Goal: Task Accomplishment & Management: Complete application form

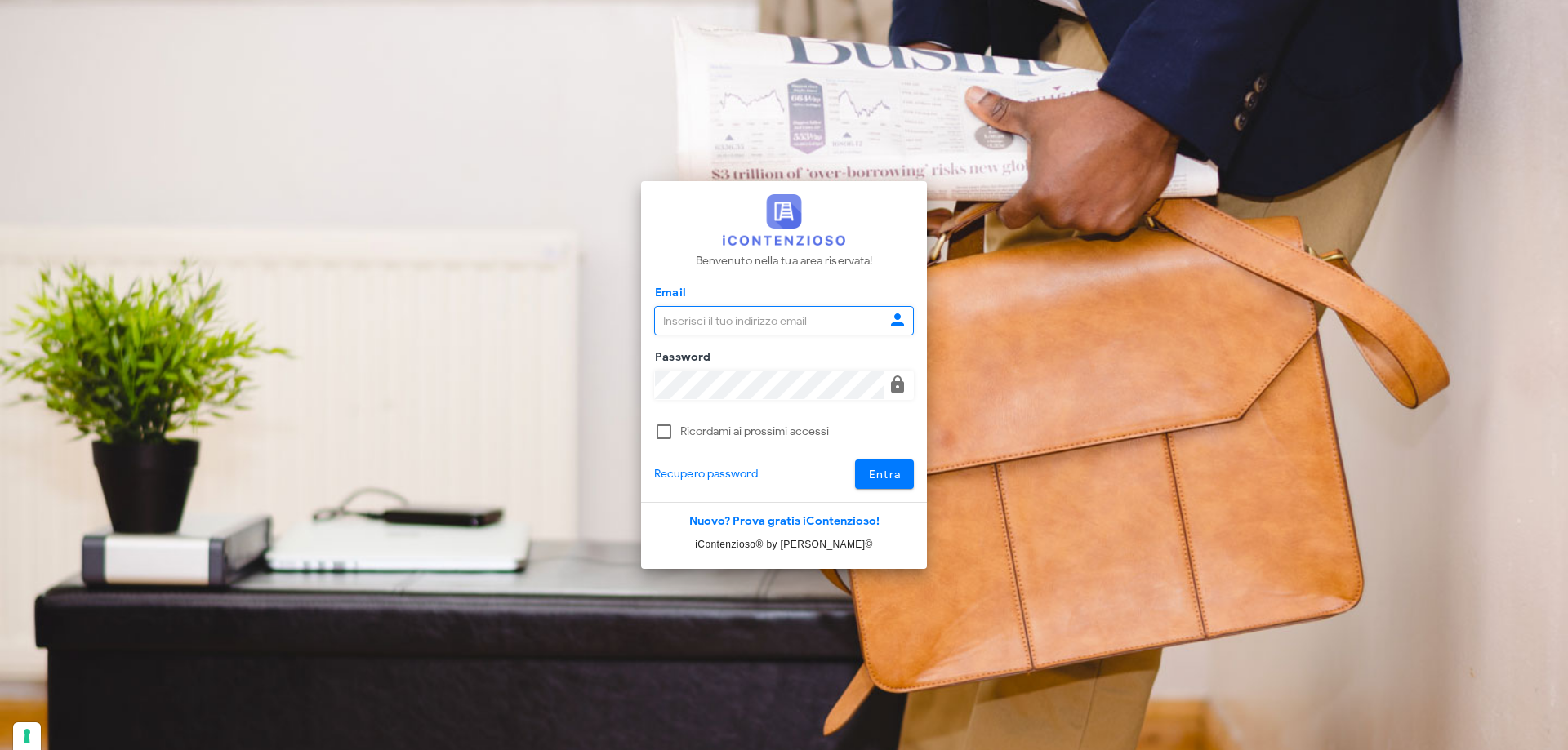
click at [729, 318] on input "Email" at bounding box center [769, 321] width 229 height 27
type input "giulia.mandolesi@mandolesi.it"
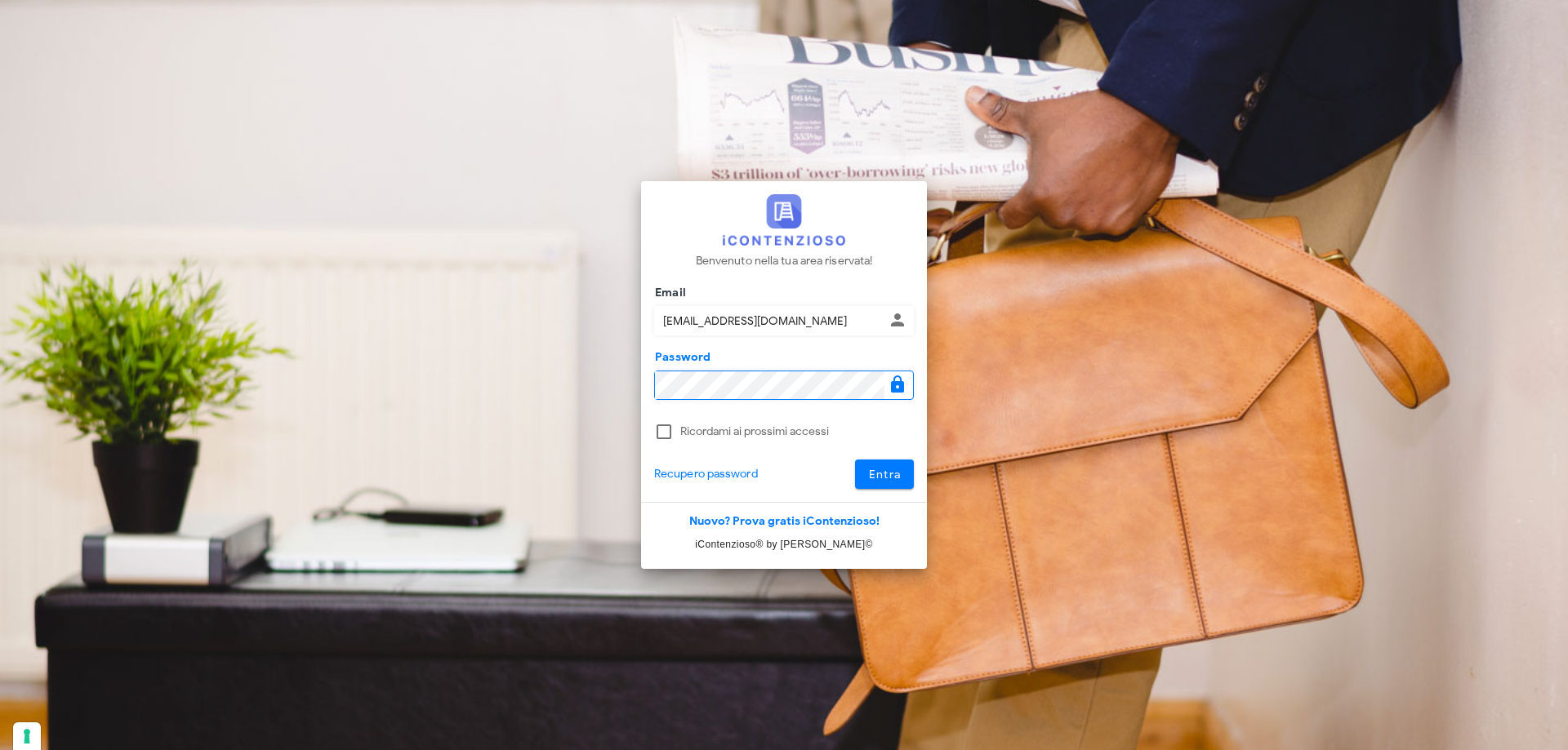
click at [855, 459] on button "Entra" at bounding box center [884, 474] width 60 height 29
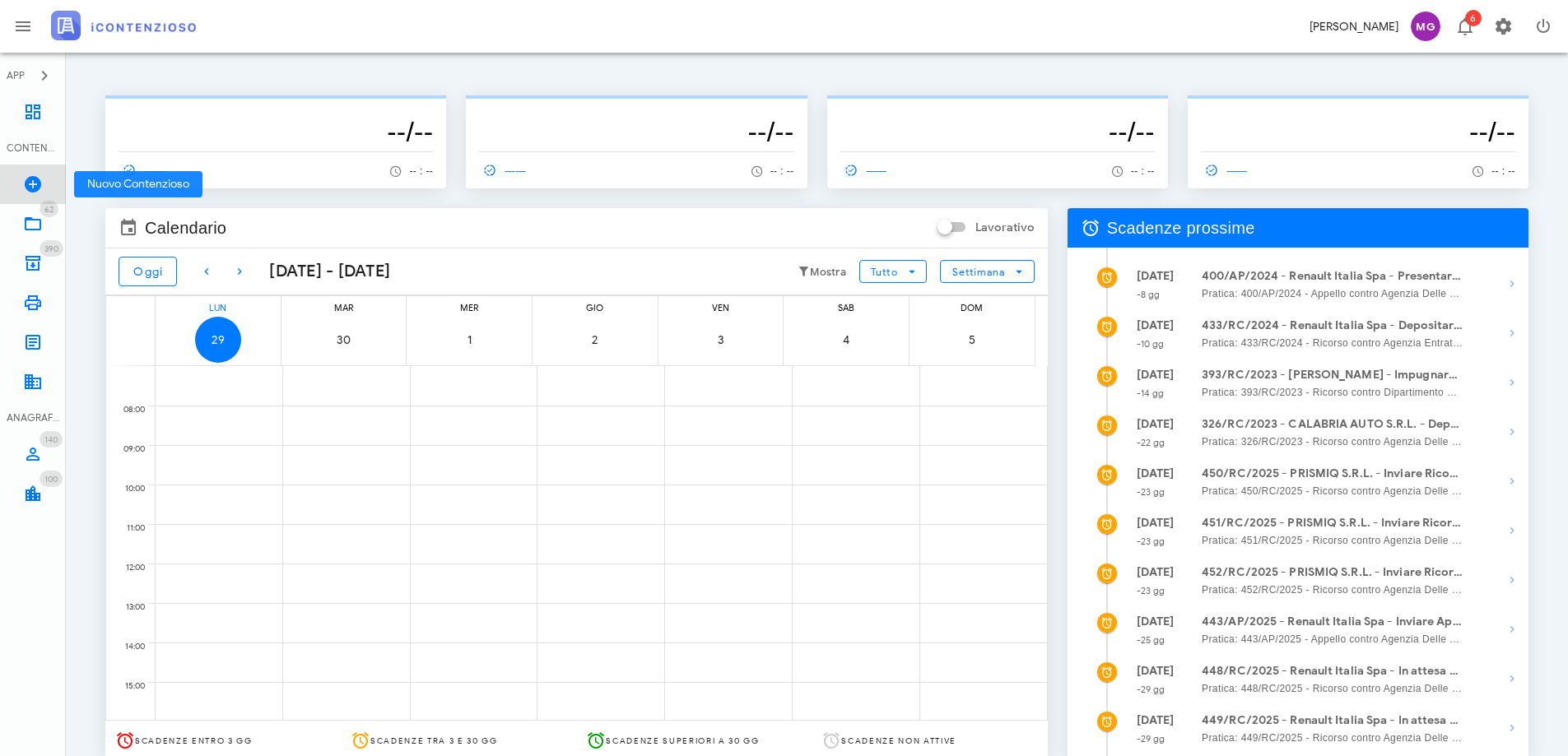
click at [25, 185] on icon at bounding box center [32, 184] width 20 height 20
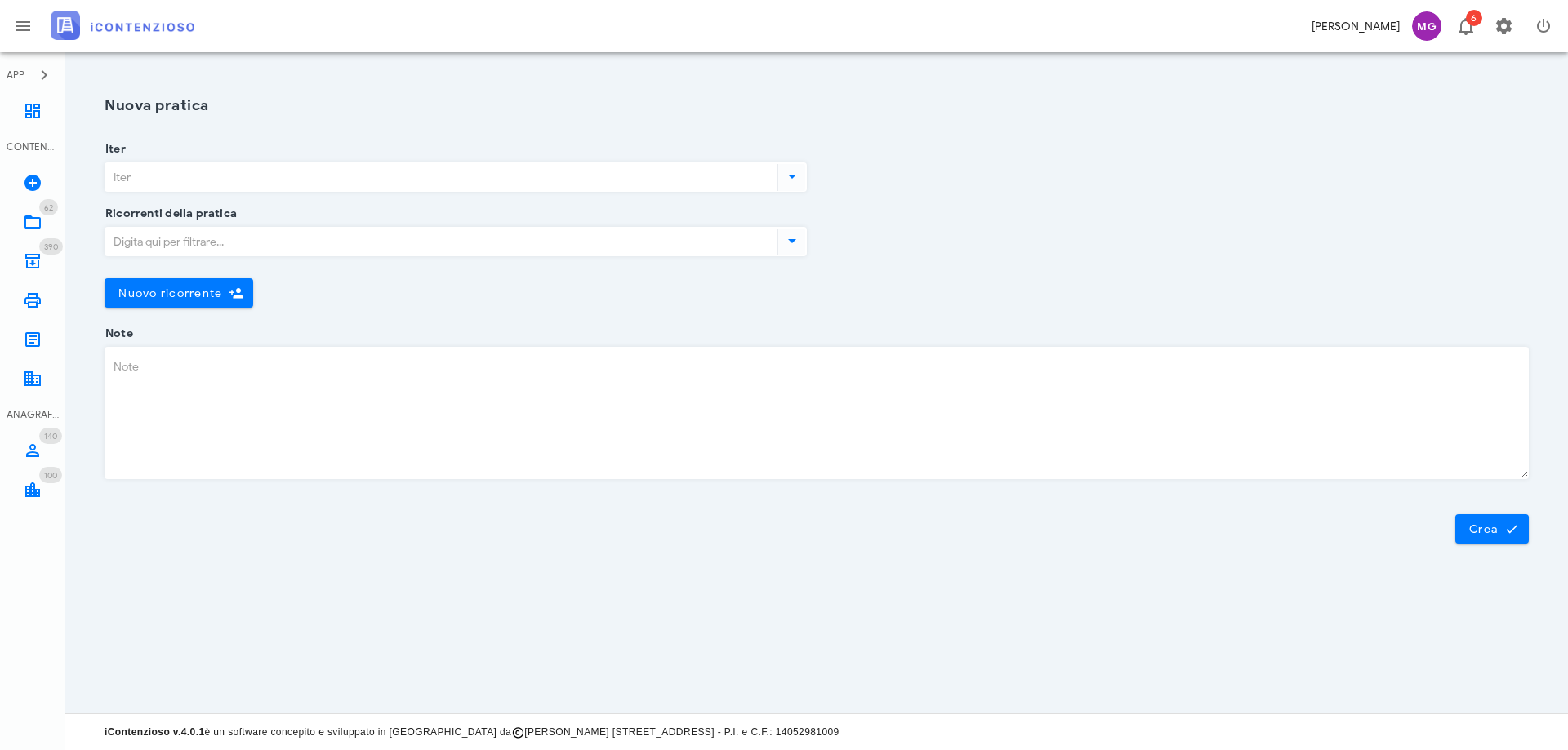
click at [205, 180] on input "Iter" at bounding box center [439, 177] width 668 height 27
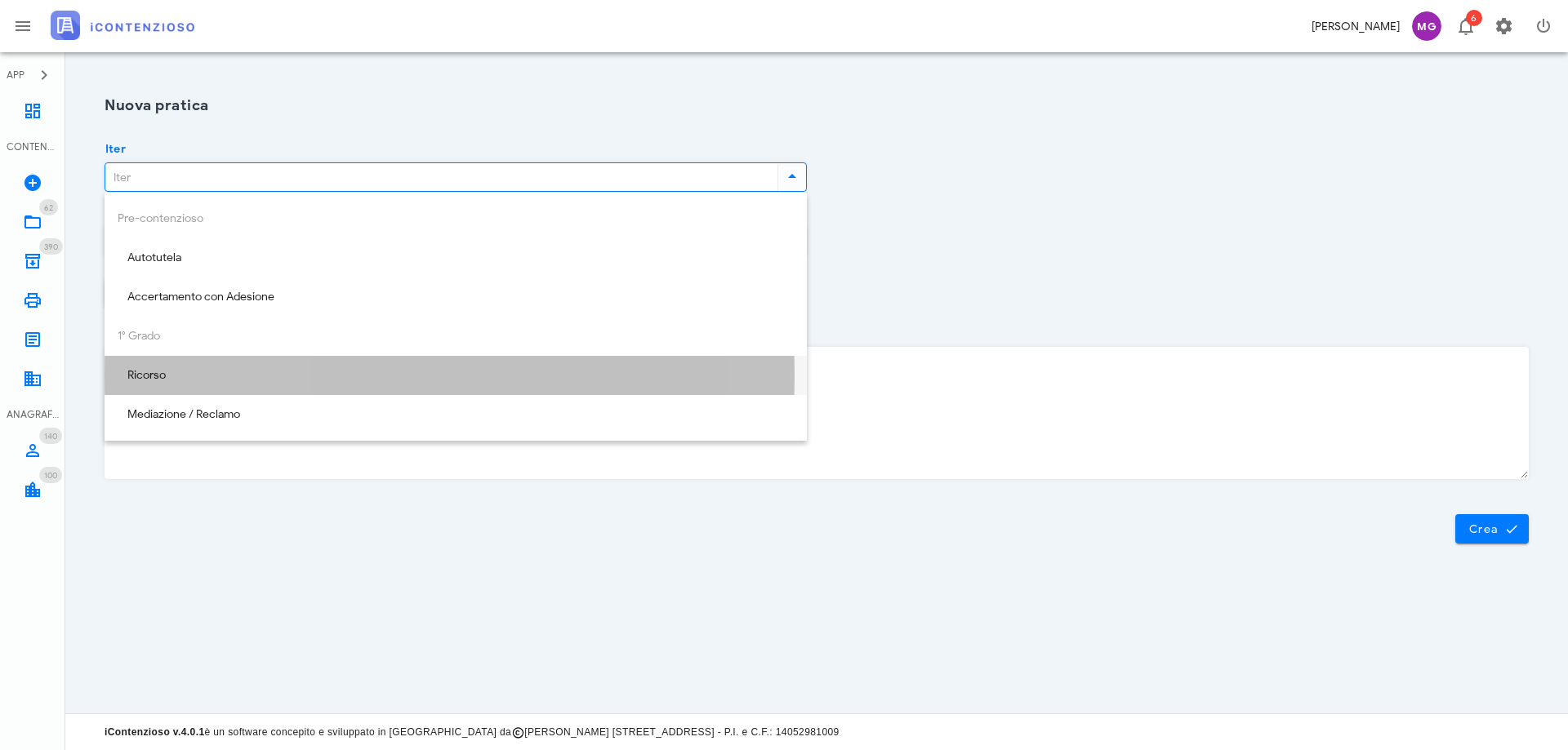
click at [221, 366] on div "Ricorso" at bounding box center [456, 375] width 676 height 33
type input "Ricorso"
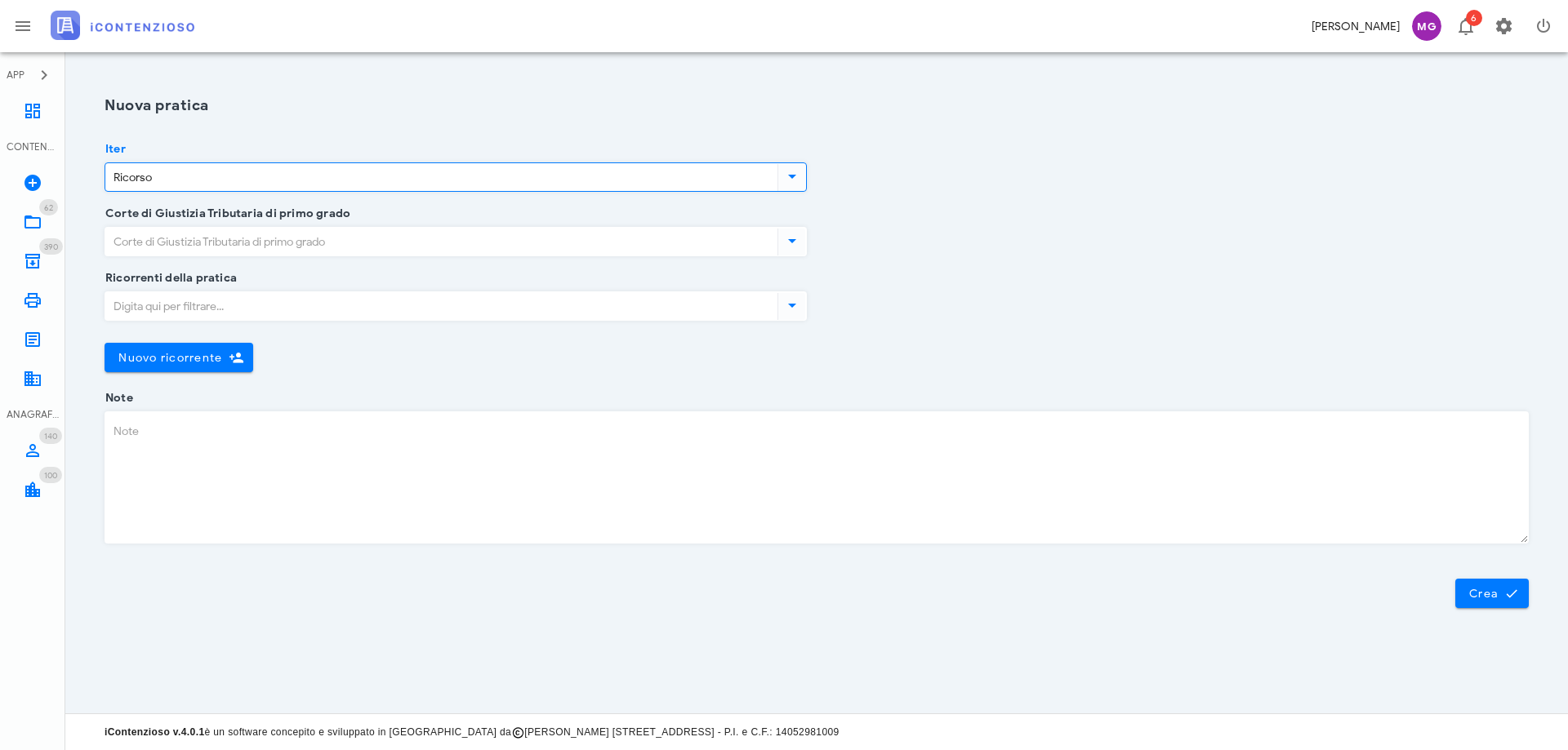
click at [218, 243] on input "Corte di Giustizia Tributaria di primo grado" at bounding box center [439, 242] width 668 height 27
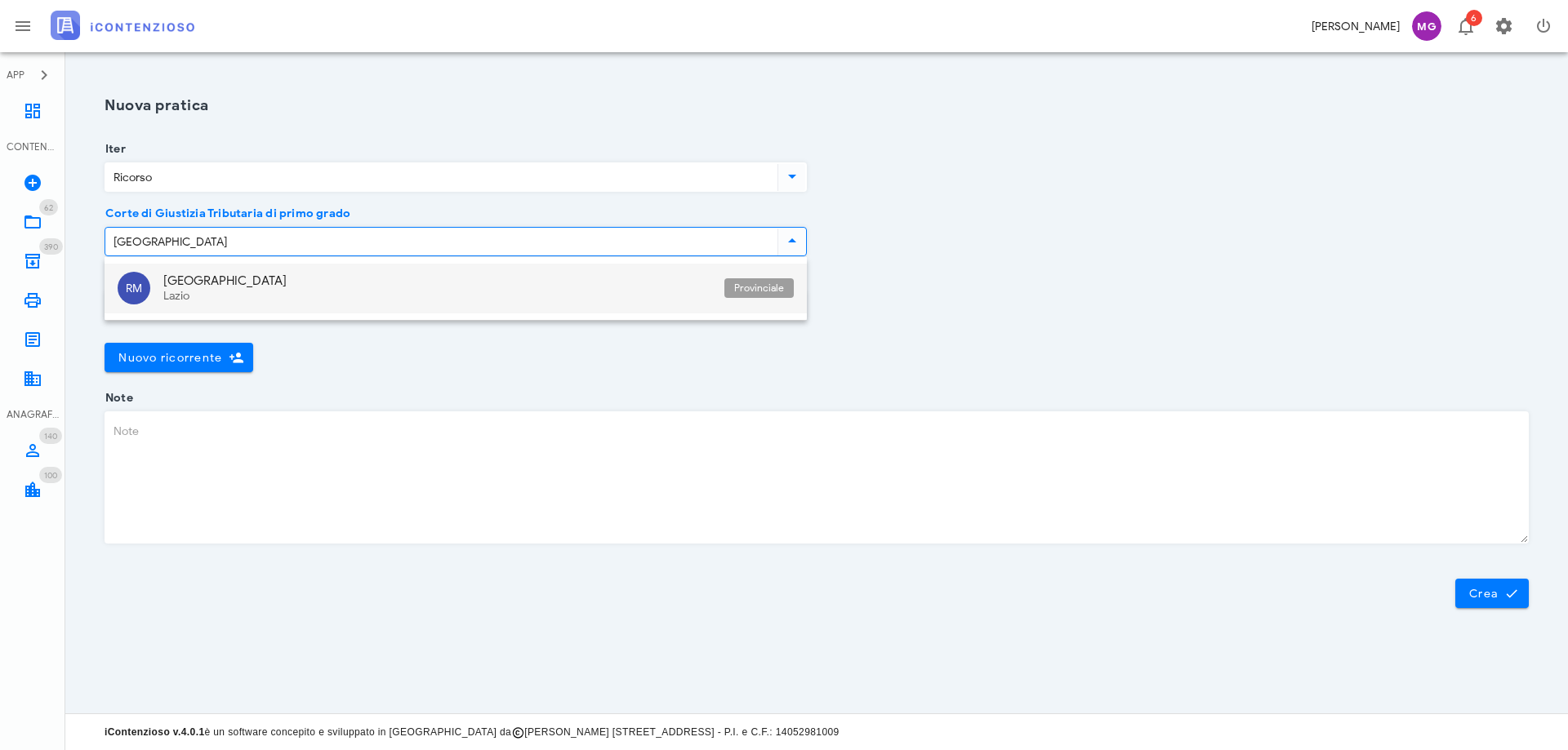
click at [238, 284] on div "[GEOGRAPHIC_DATA]" at bounding box center [437, 280] width 548 height 15
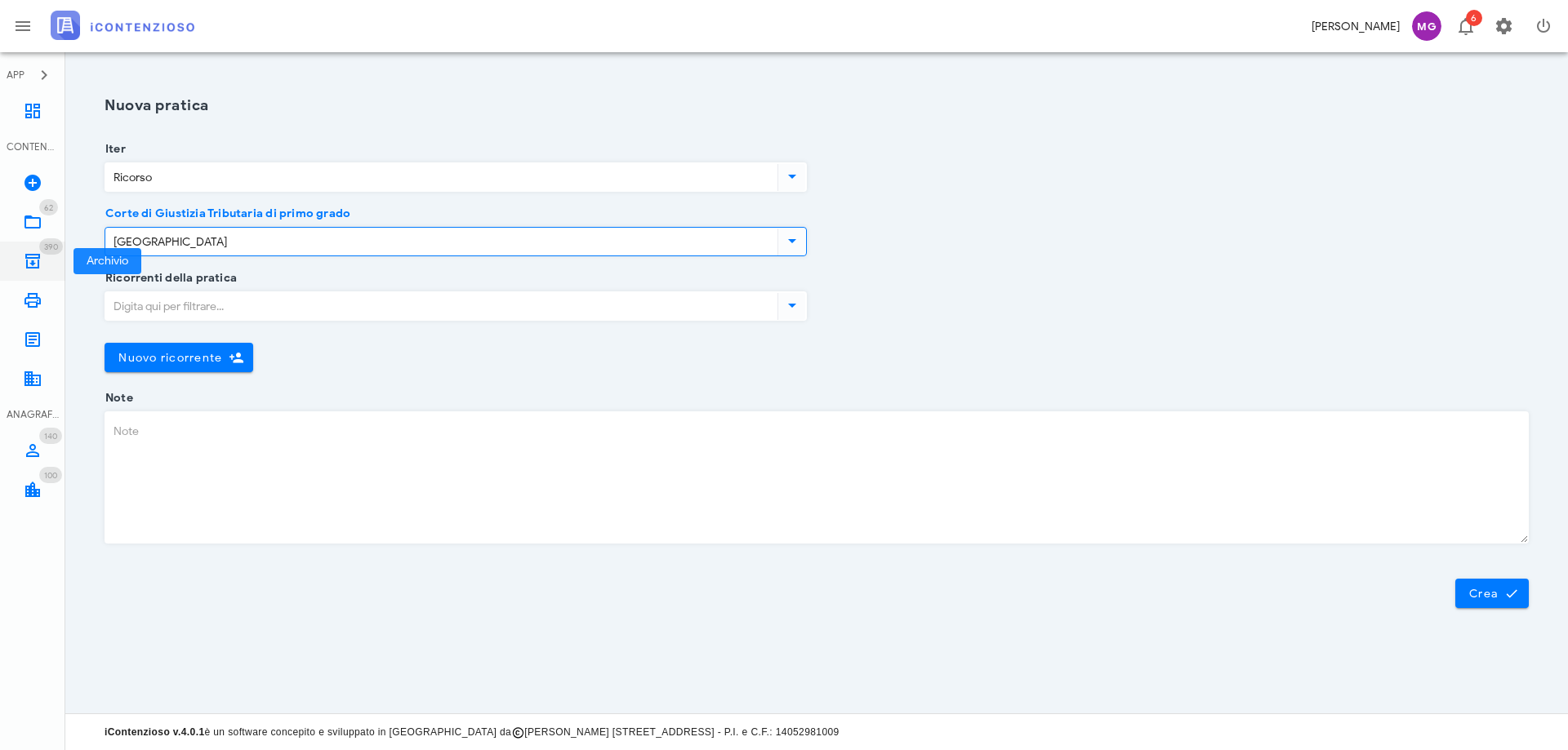
drag, startPoint x: 238, startPoint y: 234, endPoint x: 6, endPoint y: 248, distance: 232.4
click at [6, 248] on div "APP Dashboard CONTENZIOSO Nuovo Contenzioso 62 In Lavorazione 62 390 Archivio 3…" at bounding box center [784, 375] width 1568 height 750
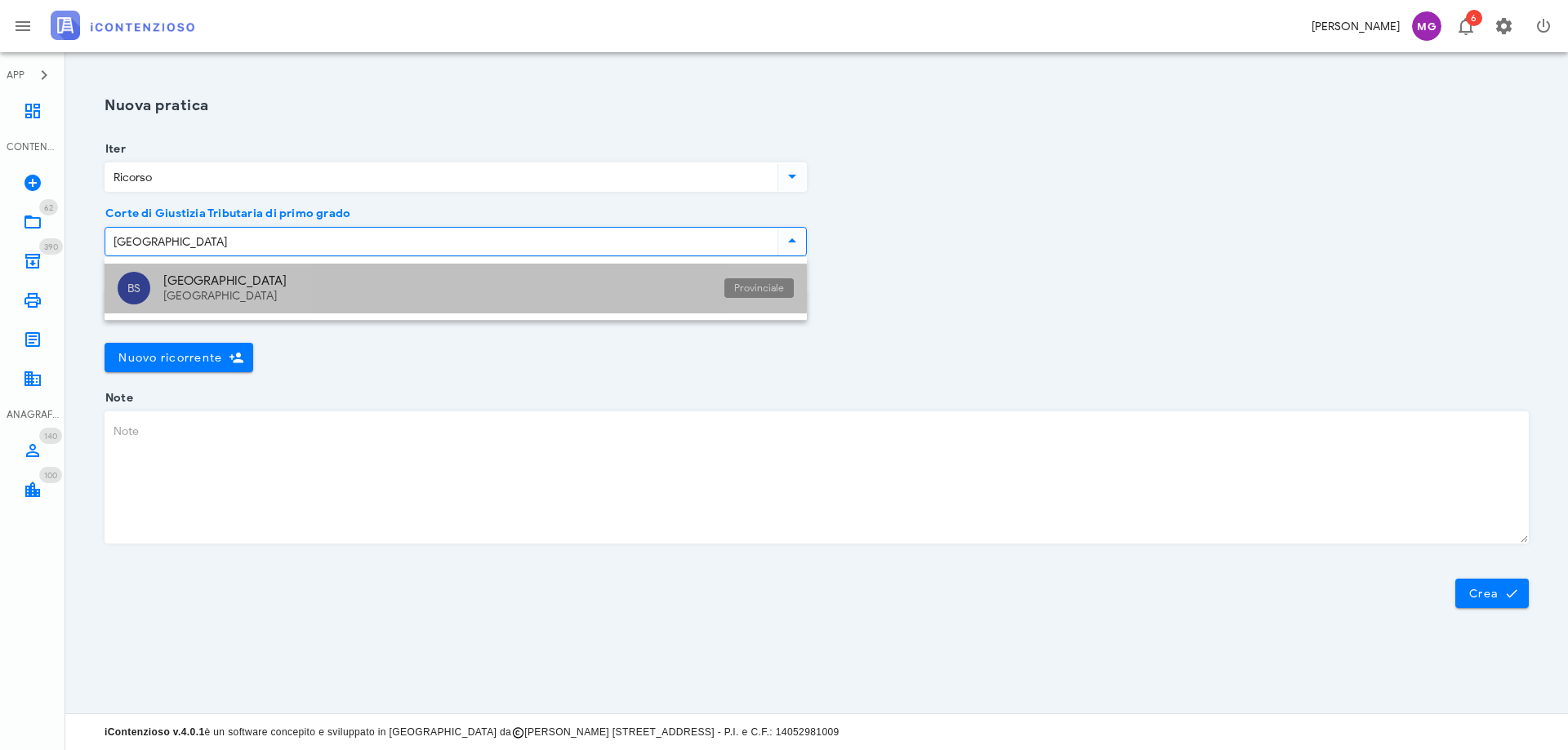
click at [175, 302] on div "Lombardia" at bounding box center [437, 296] width 548 height 14
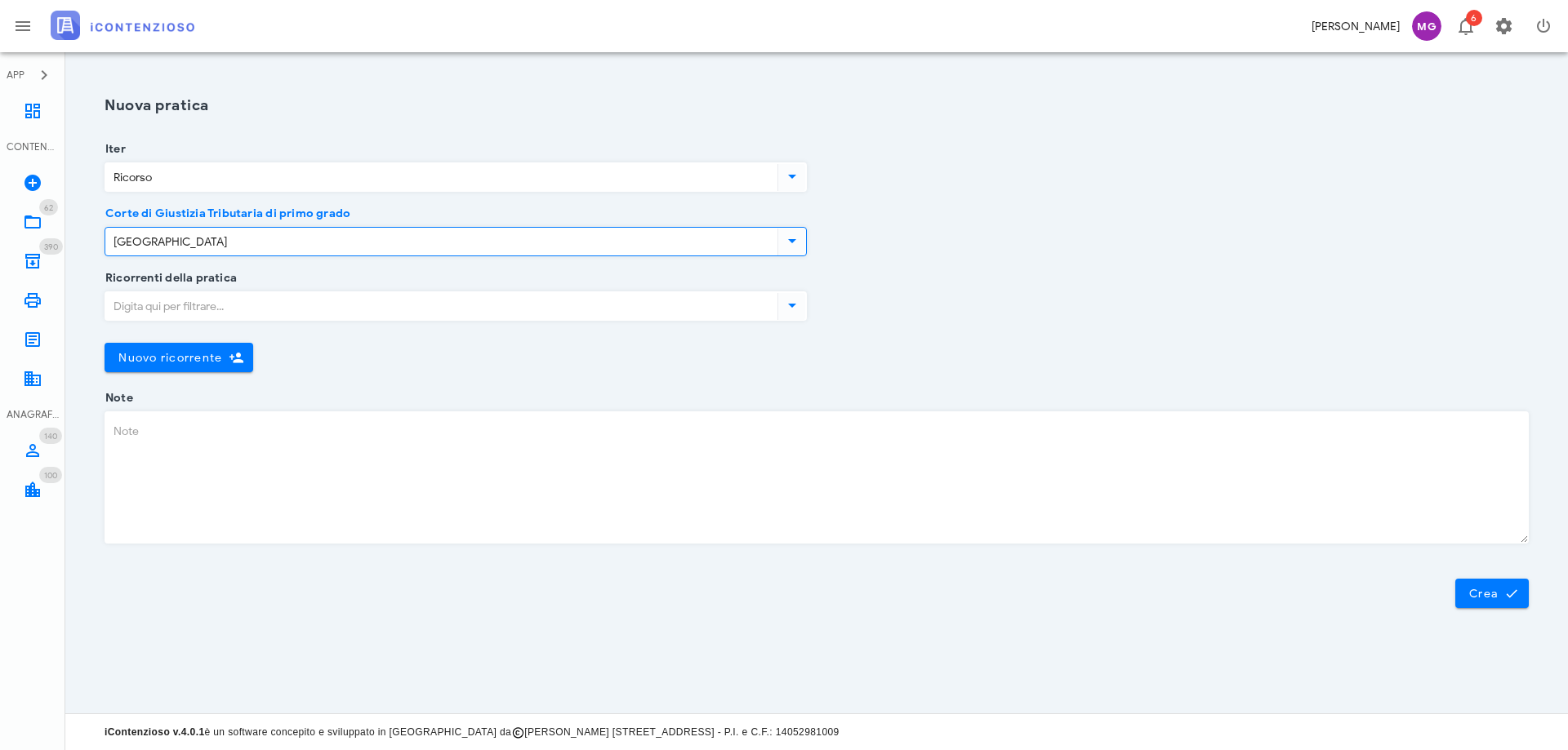
type input "Brescia"
click at [180, 309] on input "Ricorrenti della pratica" at bounding box center [439, 306] width 668 height 27
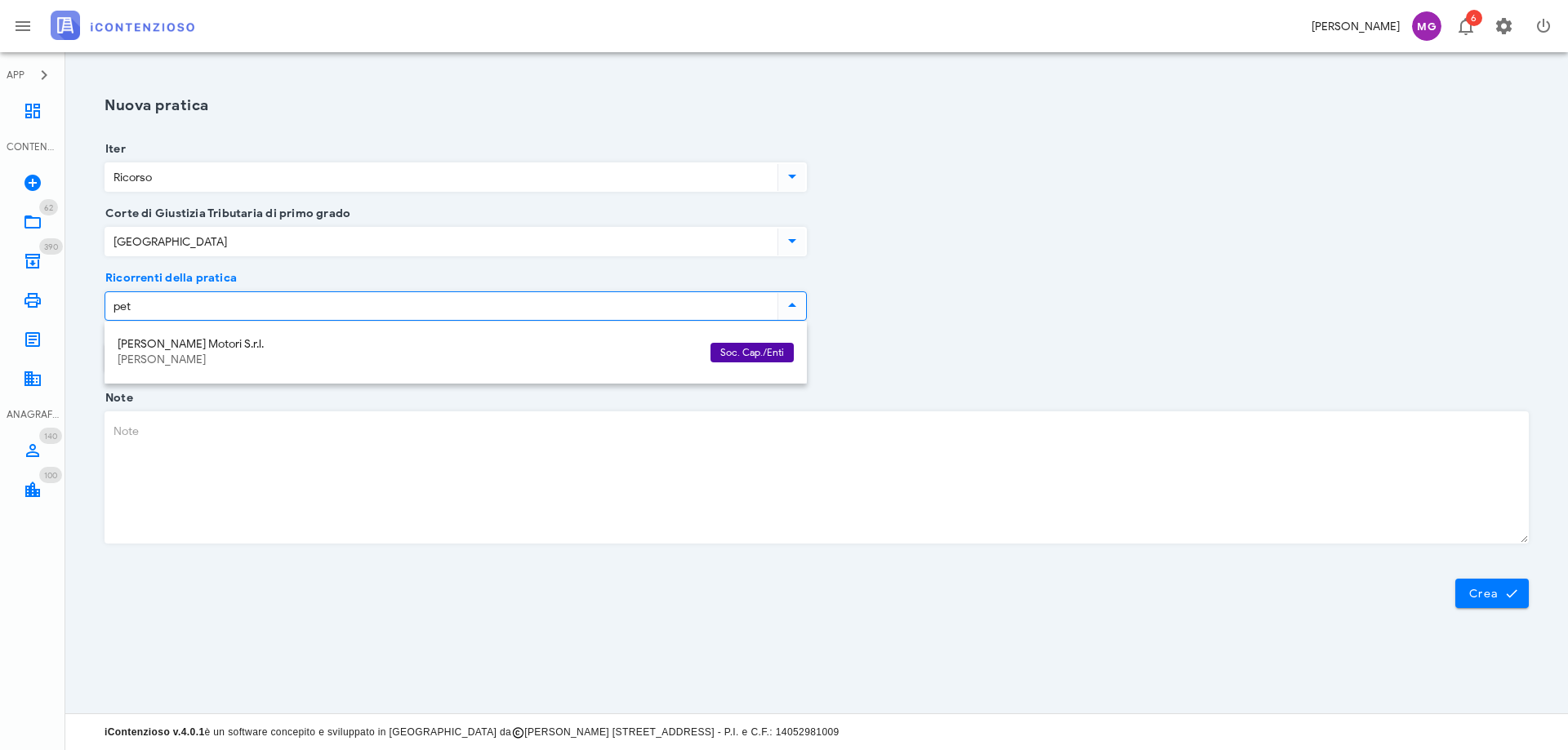
type input "pe"
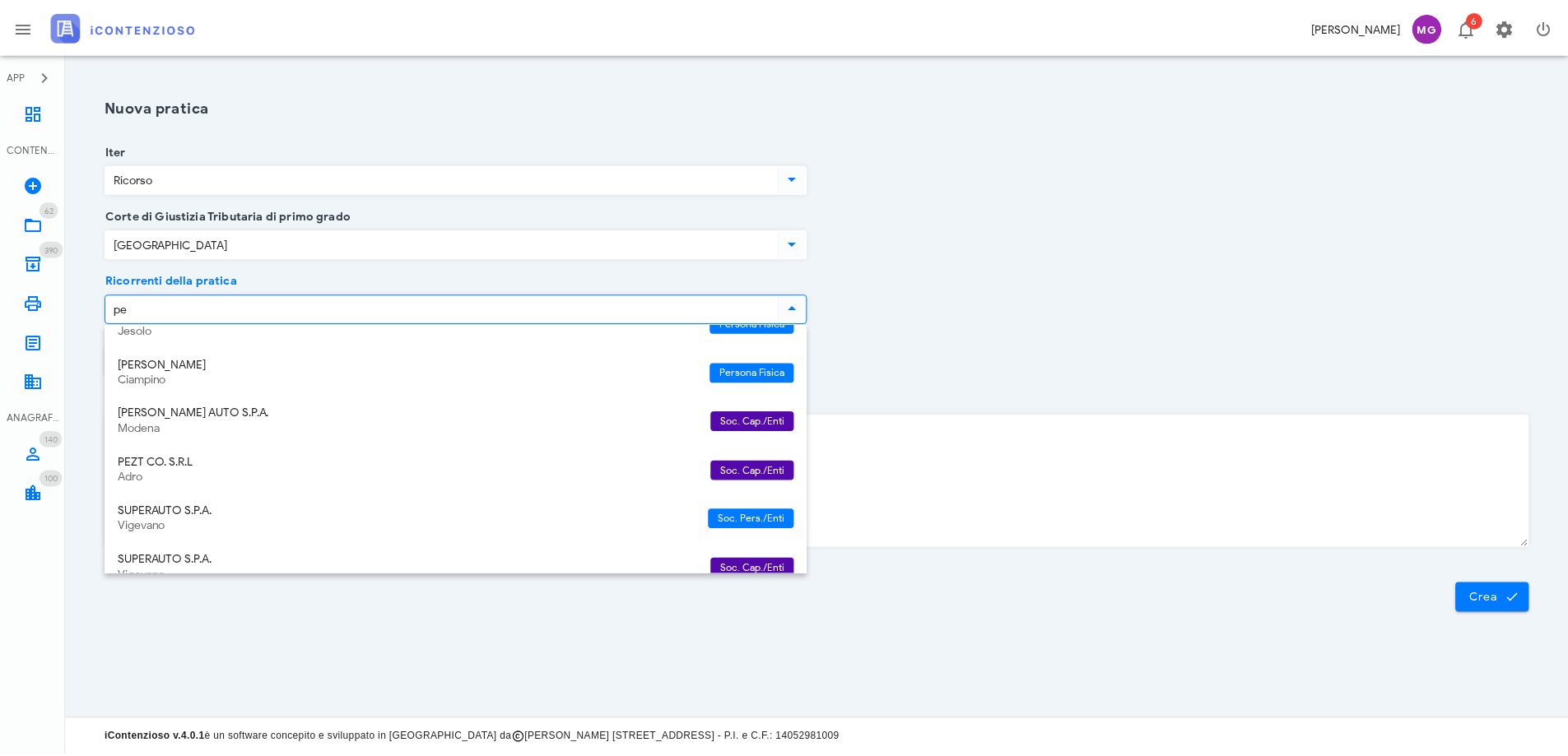
scroll to position [401, 0]
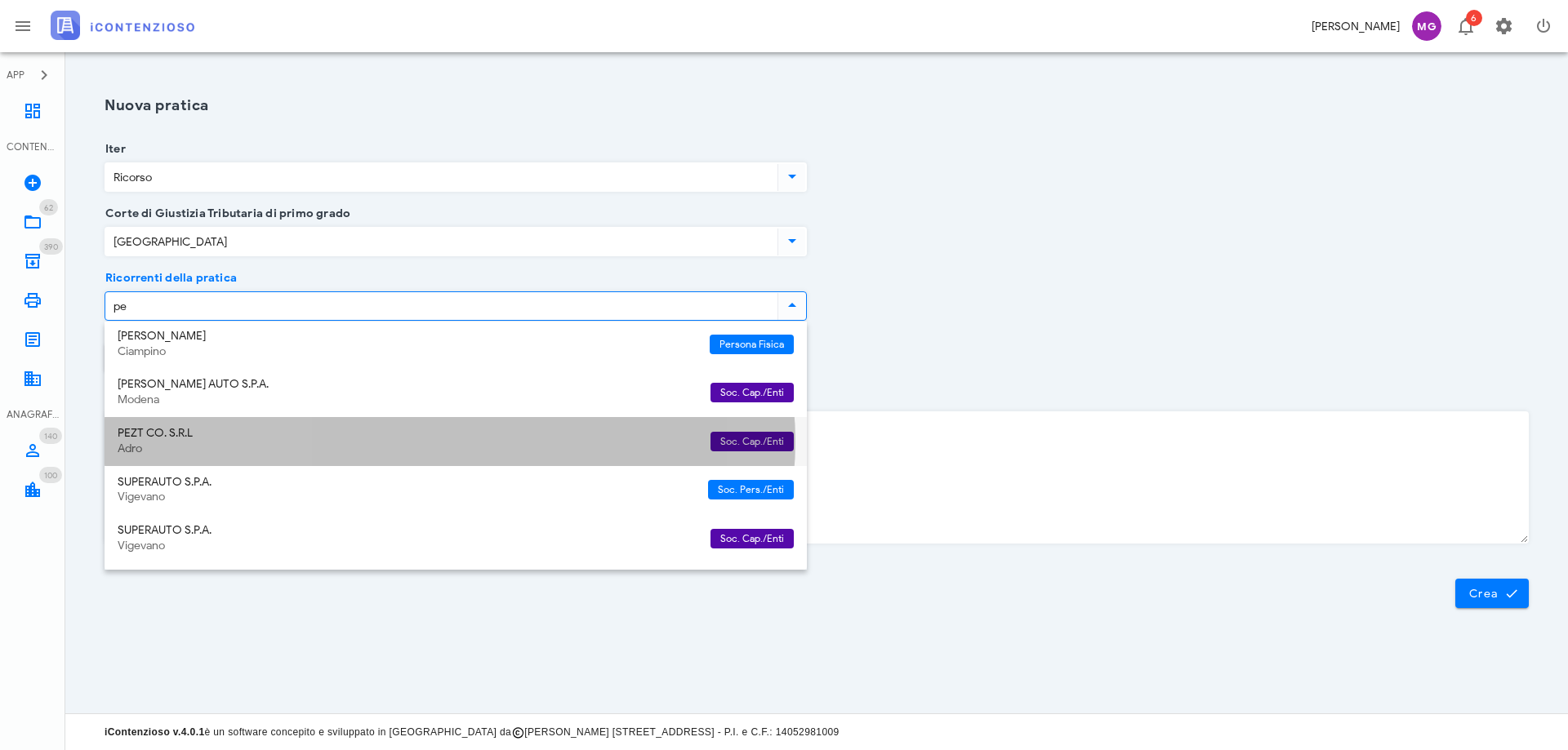
click at [257, 448] on div "Adro" at bounding box center [408, 450] width 580 height 14
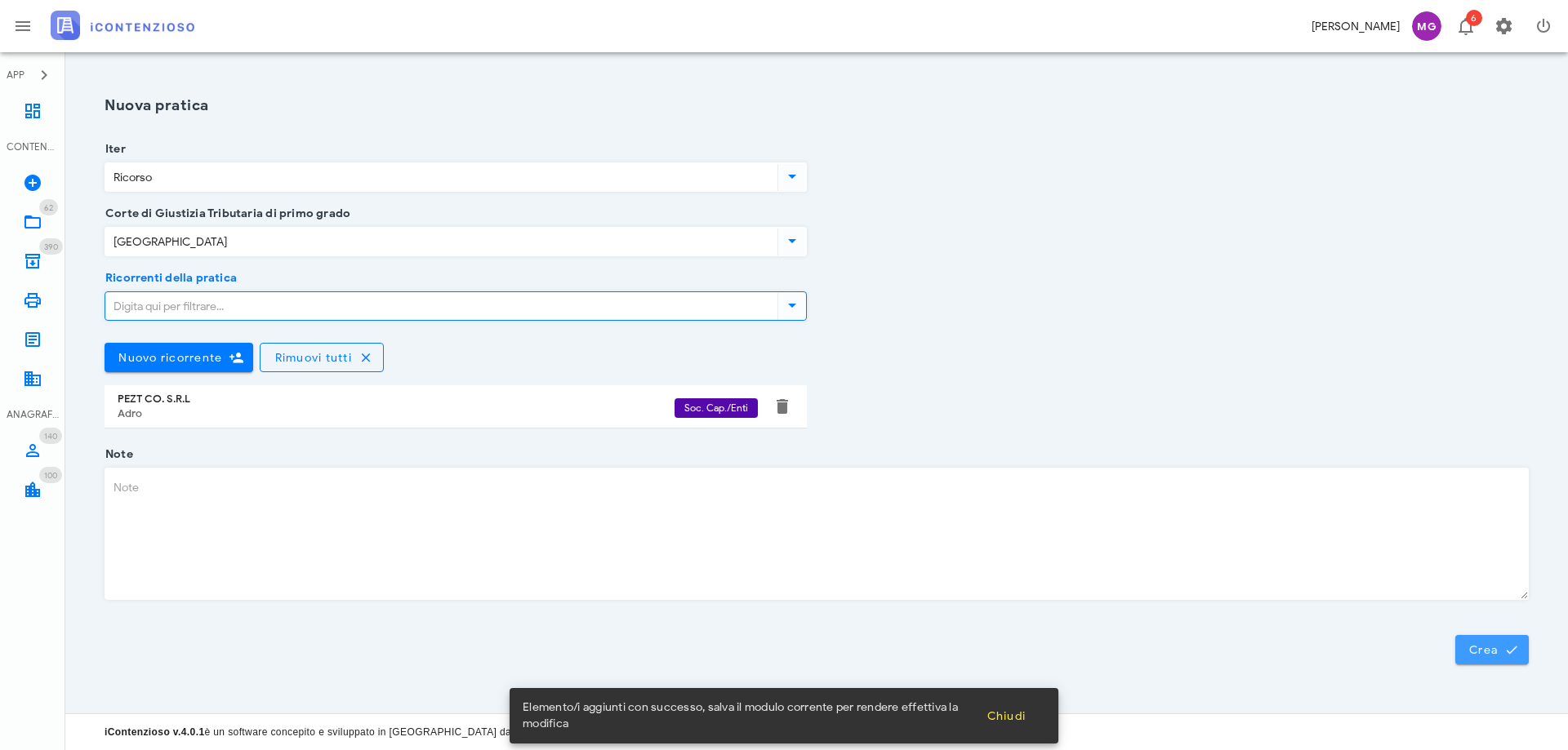
click at [1522, 648] on button "Crea" at bounding box center [1491, 650] width 73 height 29
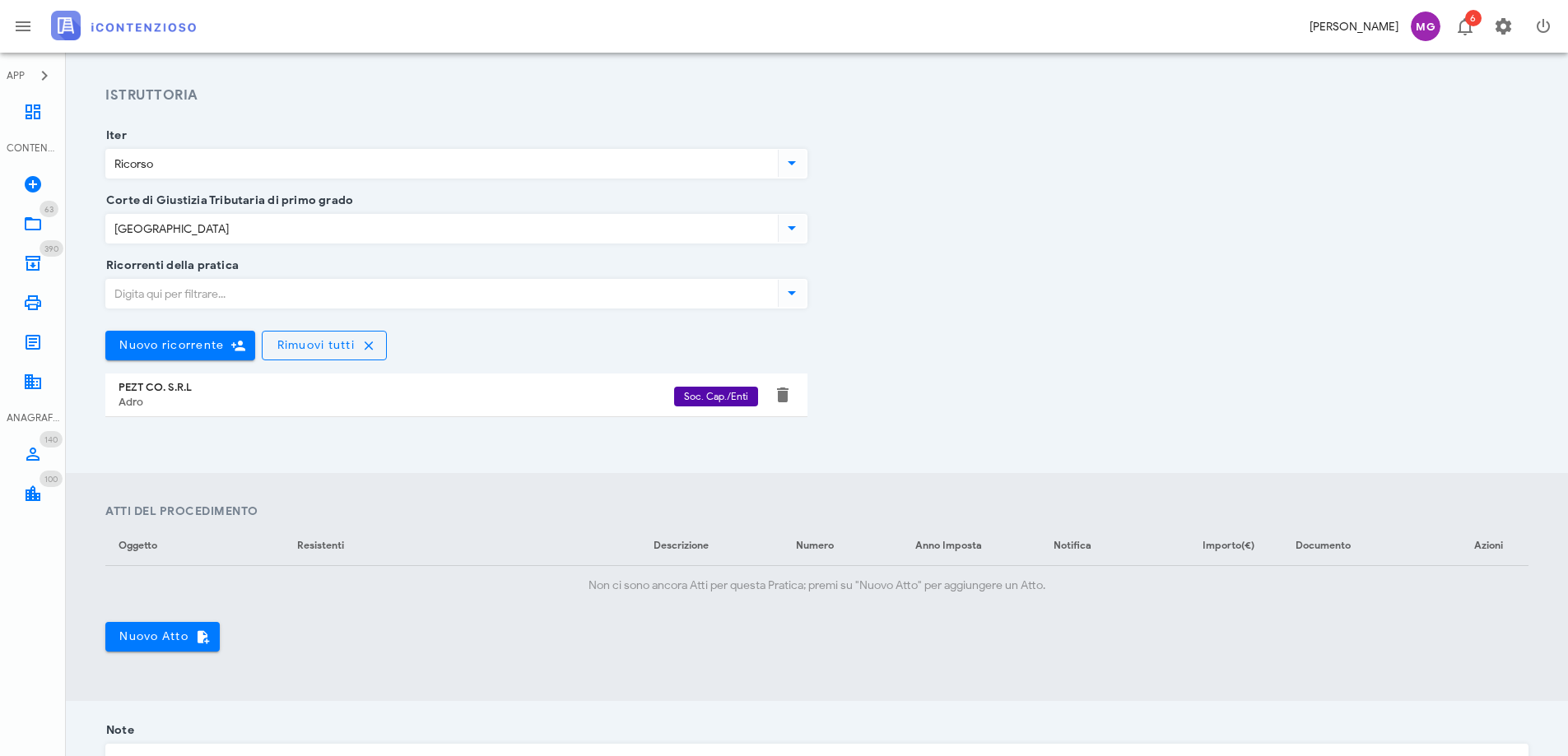
scroll to position [247, 0]
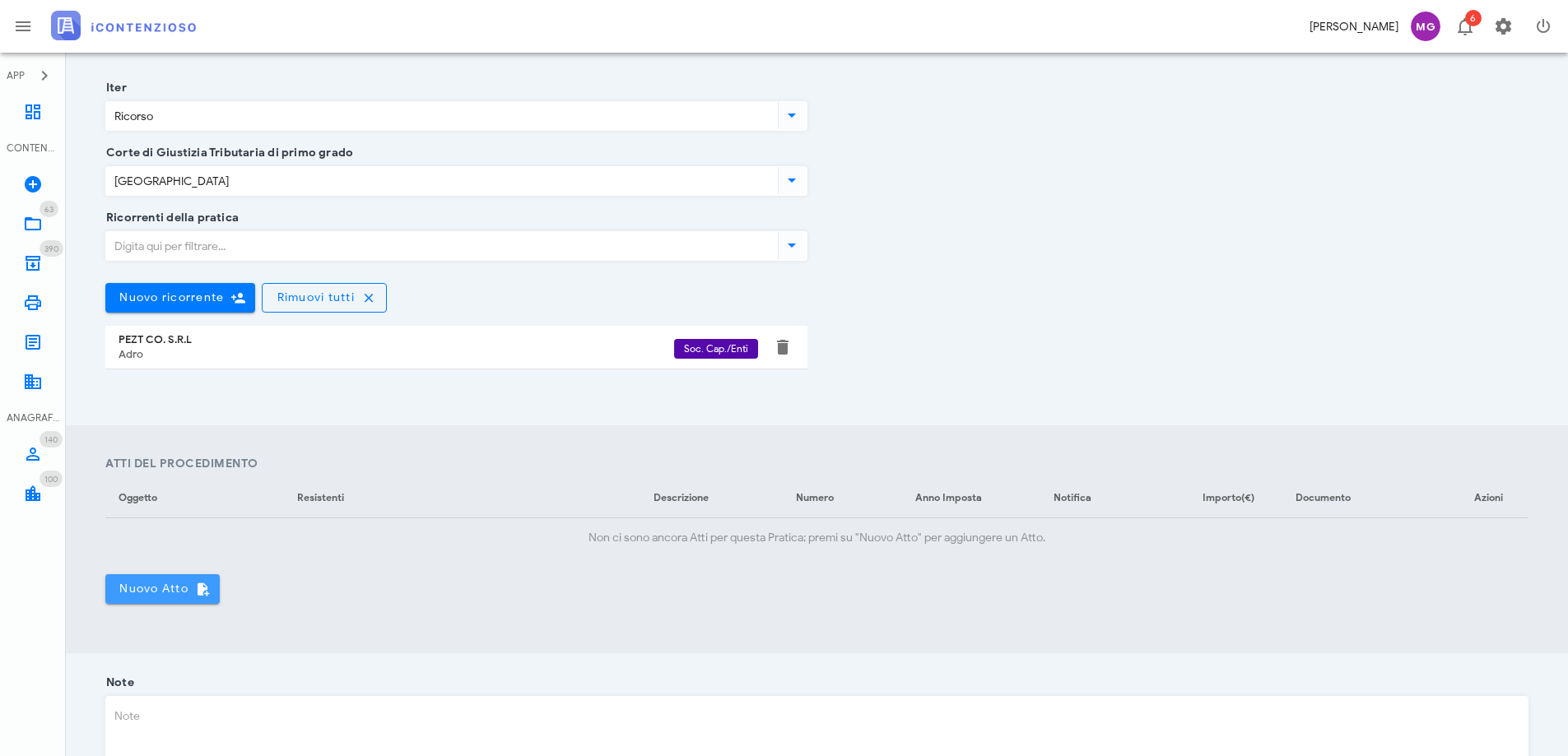
click at [149, 592] on span "Nuovo Atto" at bounding box center [163, 589] width 89 height 15
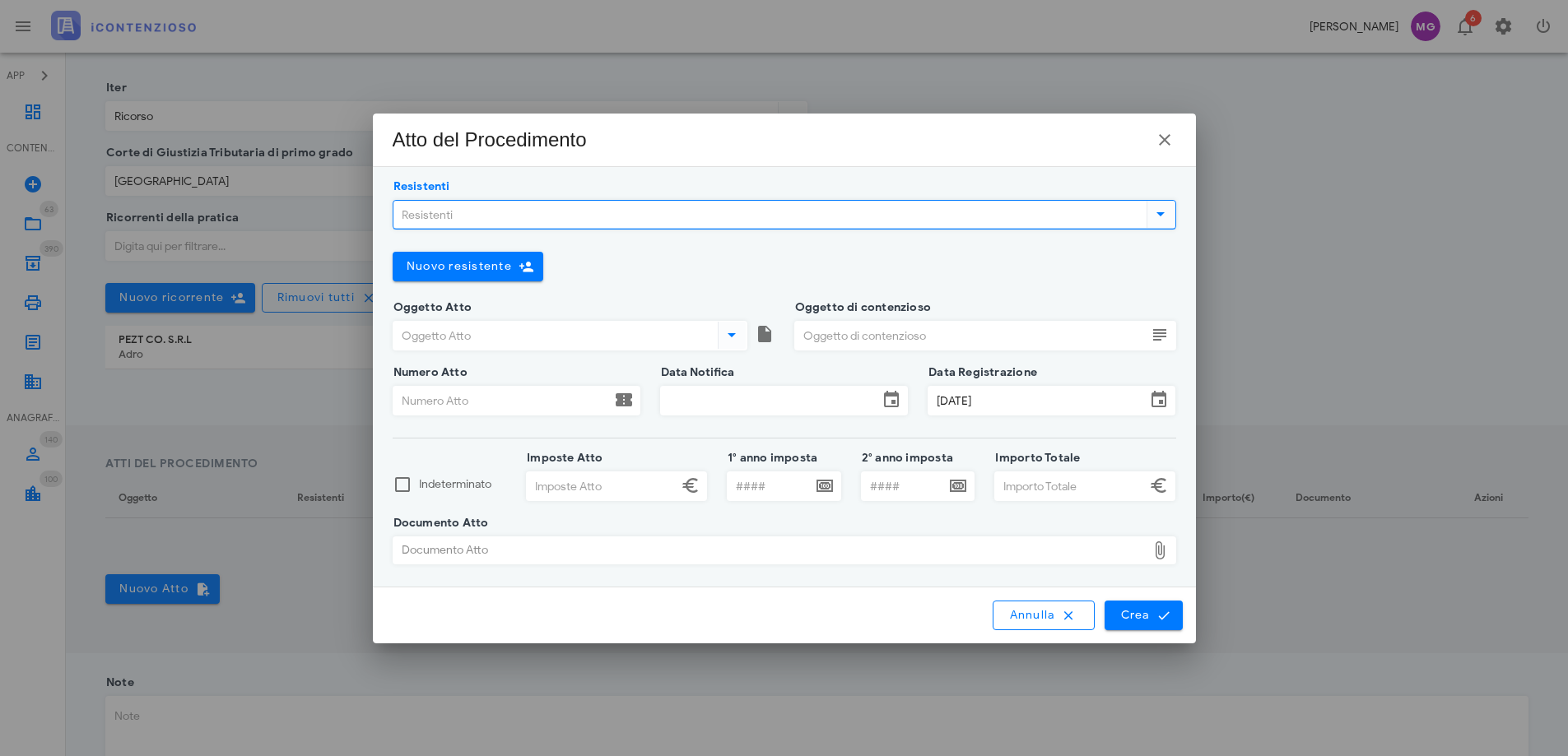
click at [508, 217] on input "Resistenti" at bounding box center [768, 214] width 750 height 28
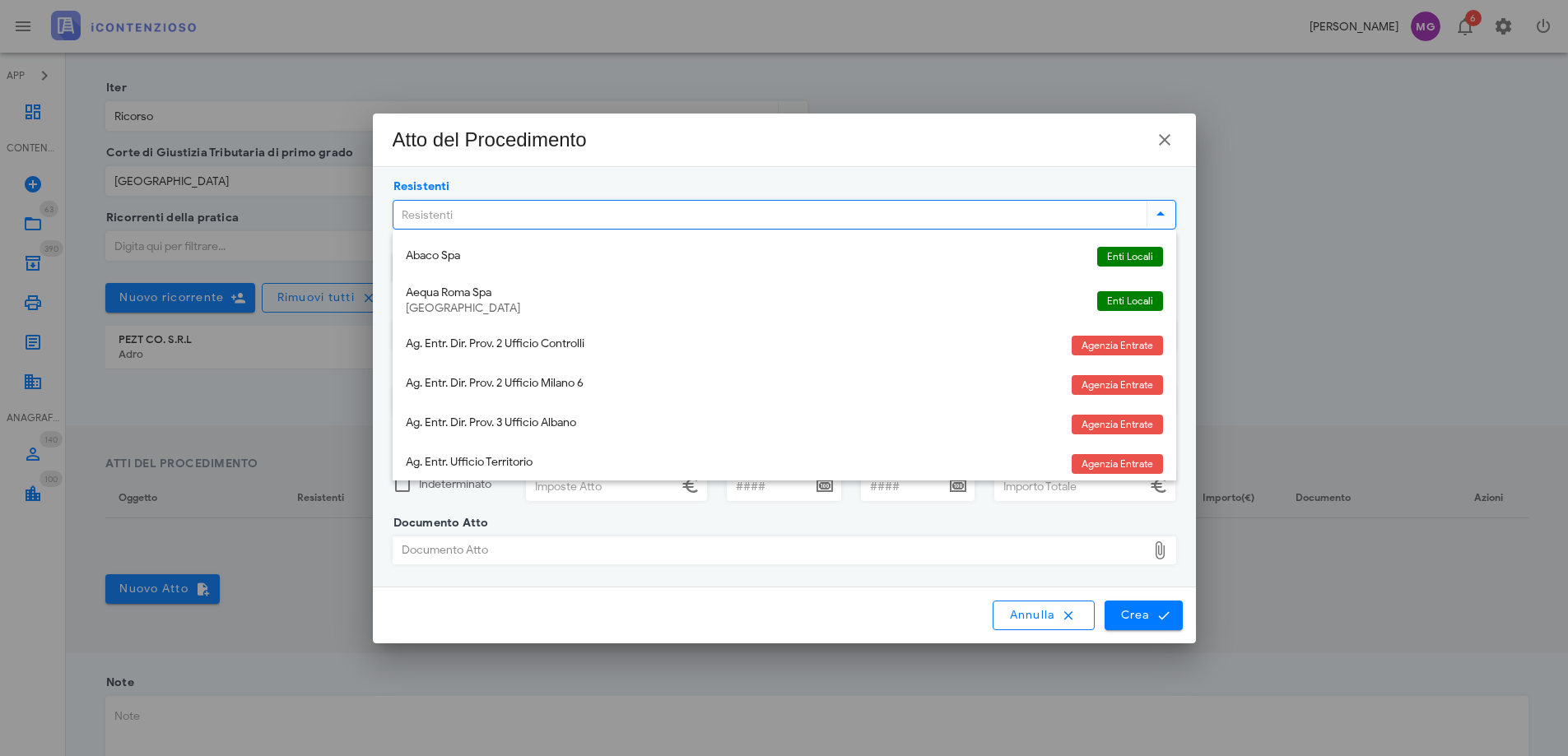
click at [538, 207] on input "Resistenti" at bounding box center [768, 214] width 750 height 28
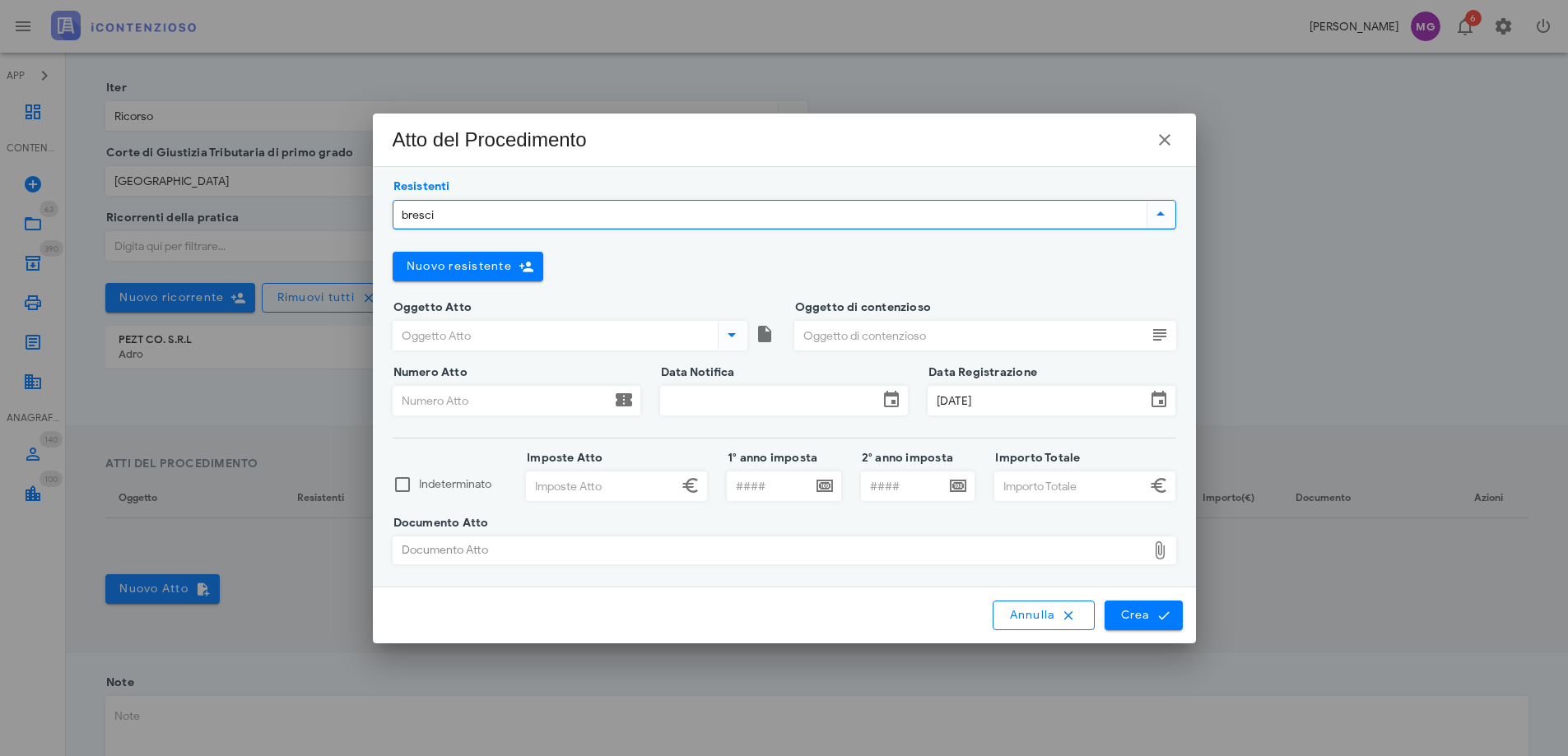
type input "brescia"
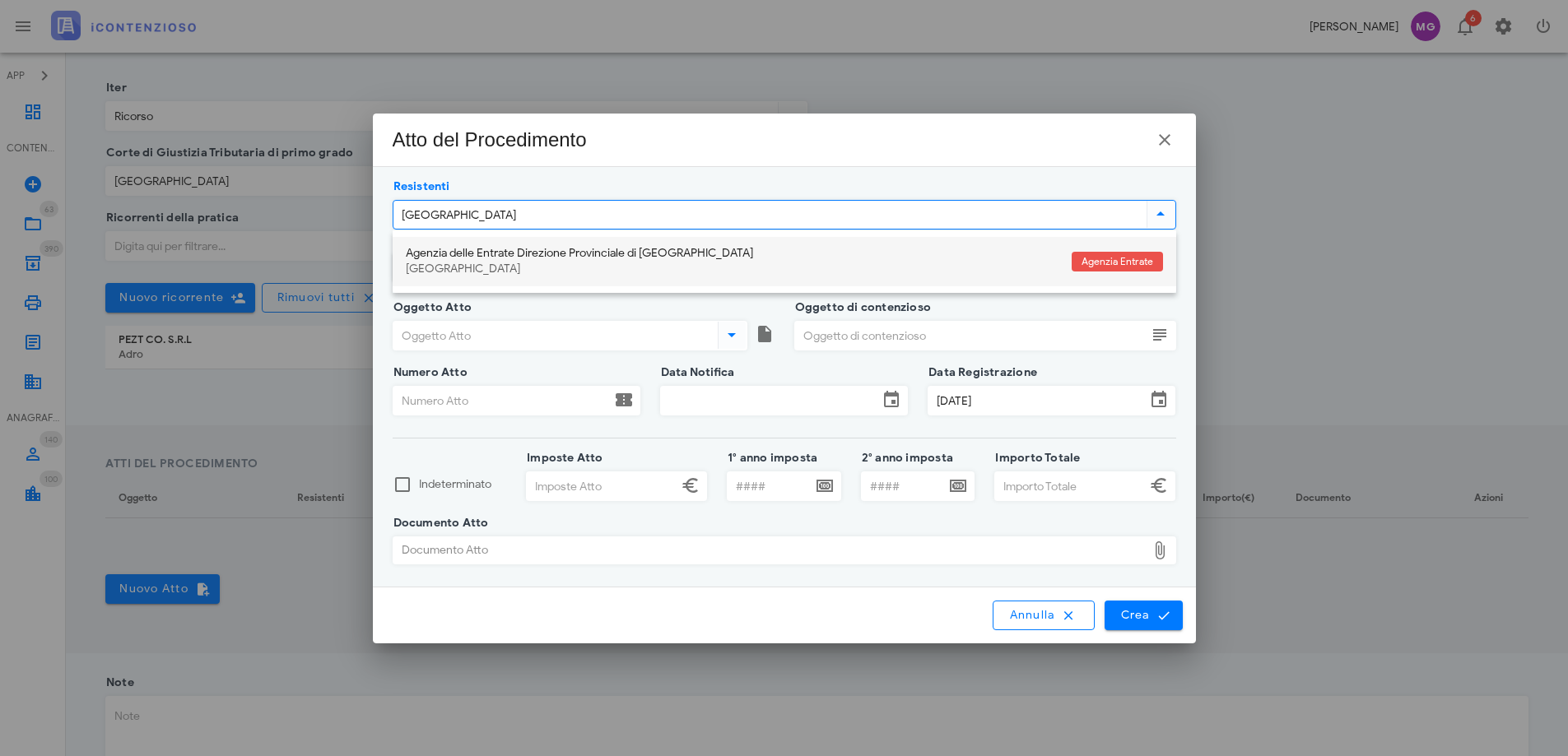
click at [562, 255] on div "Agenzia delle Entrate Direzione Provinciale di Brescia" at bounding box center [733, 254] width 653 height 14
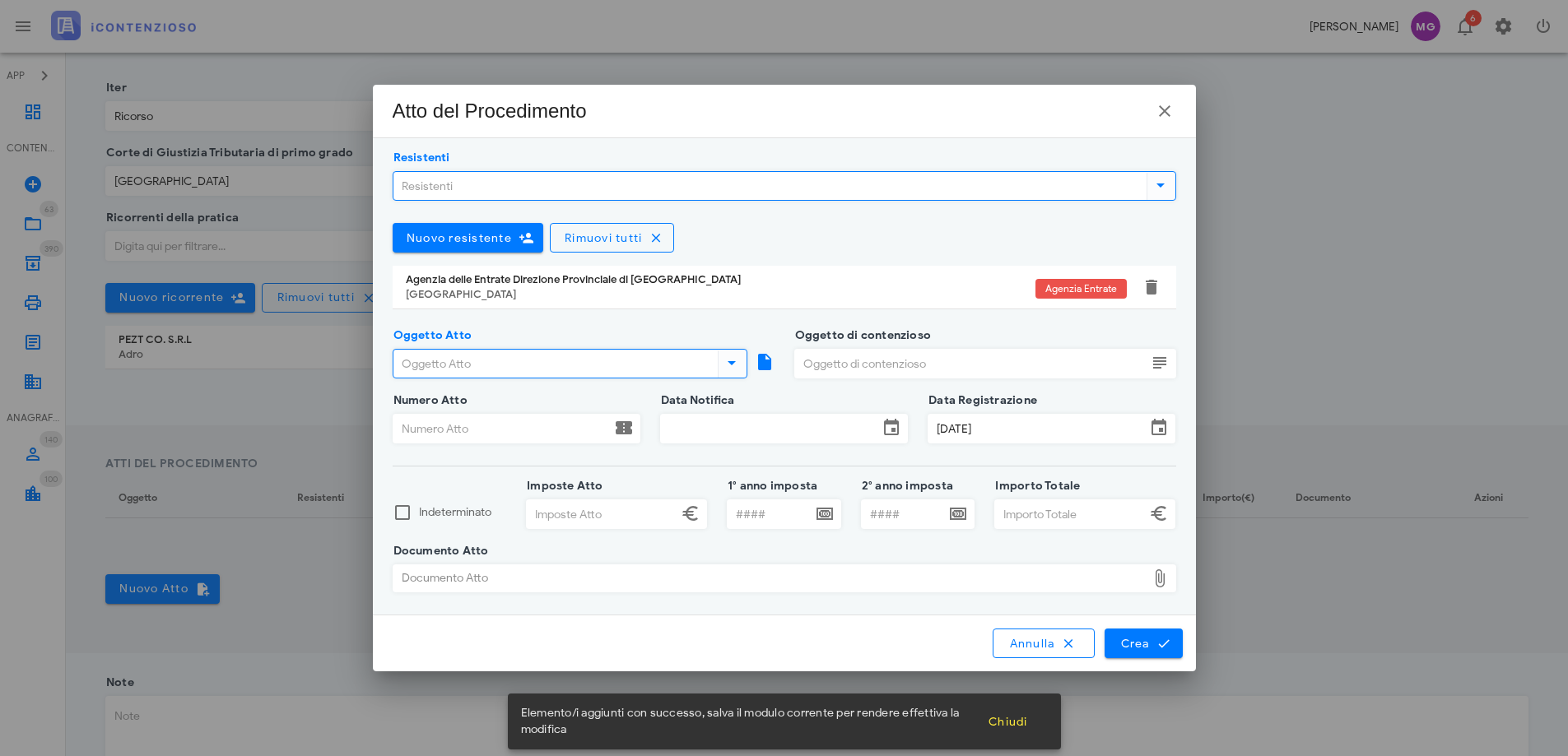
click at [608, 368] on input "Oggetto Atto" at bounding box center [554, 364] width 321 height 28
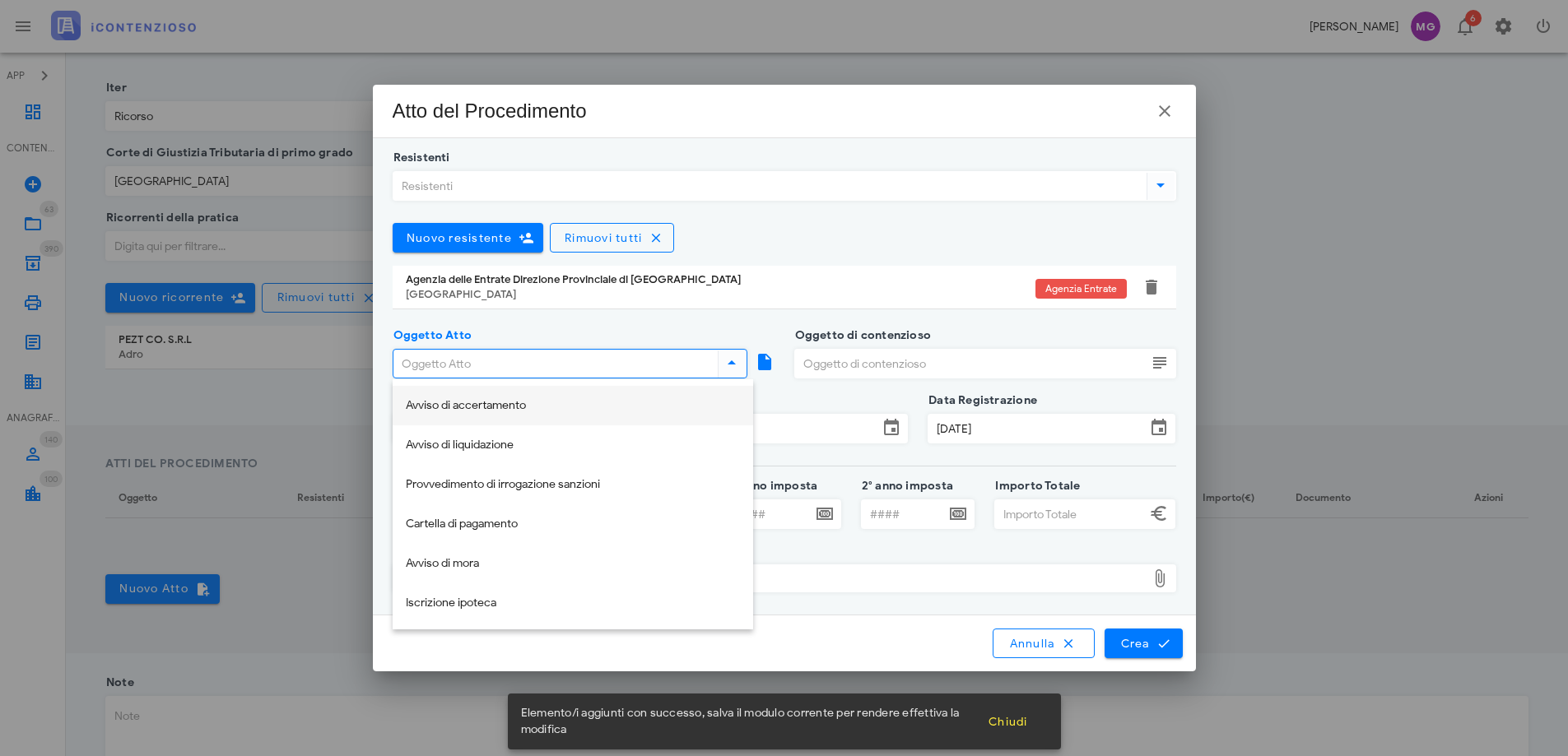
click at [599, 399] on div "Avviso di accertamento" at bounding box center [573, 406] width 334 height 14
type input "Avviso di accertamento"
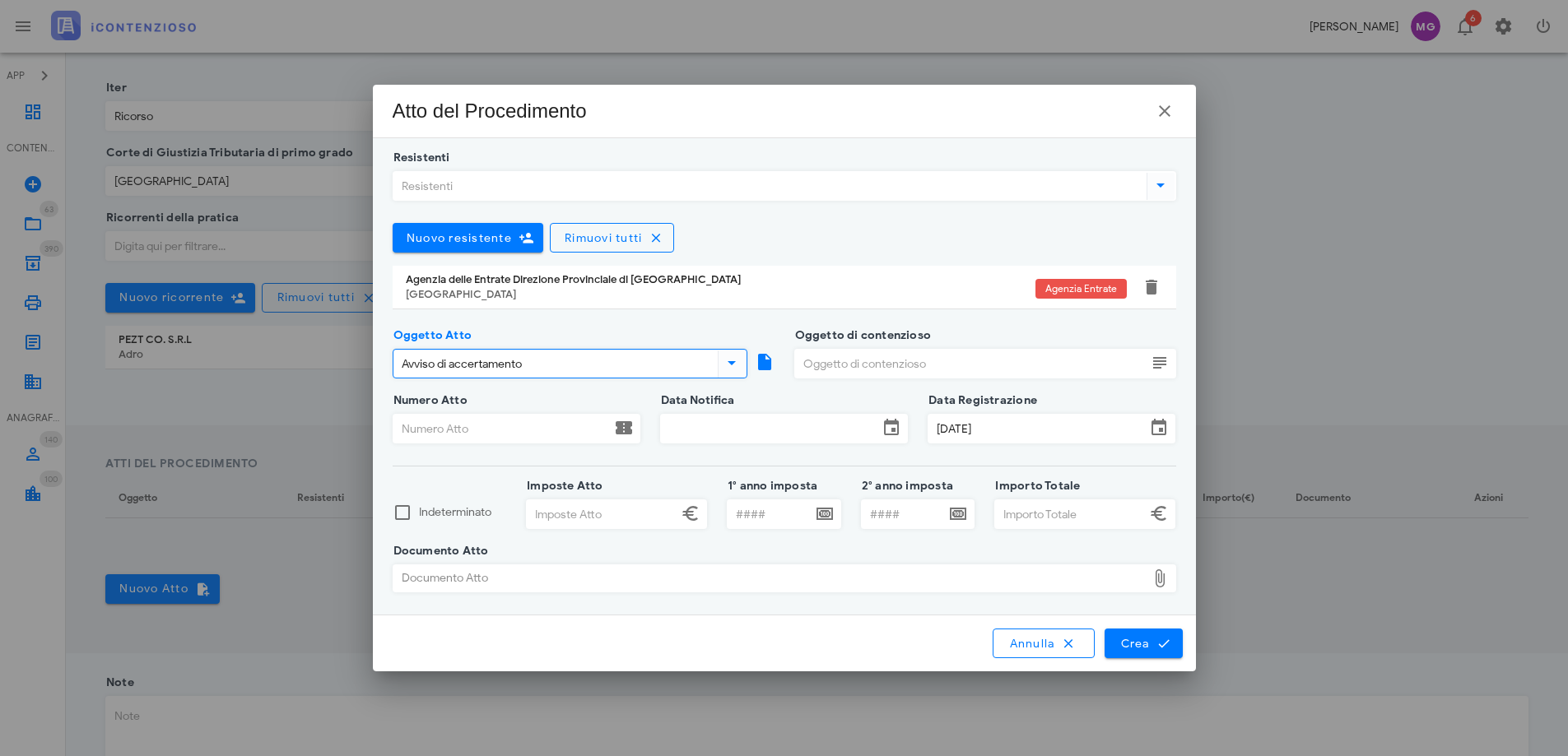
click at [820, 365] on input "Oggetto di contenzioso" at bounding box center [970, 364] width 351 height 28
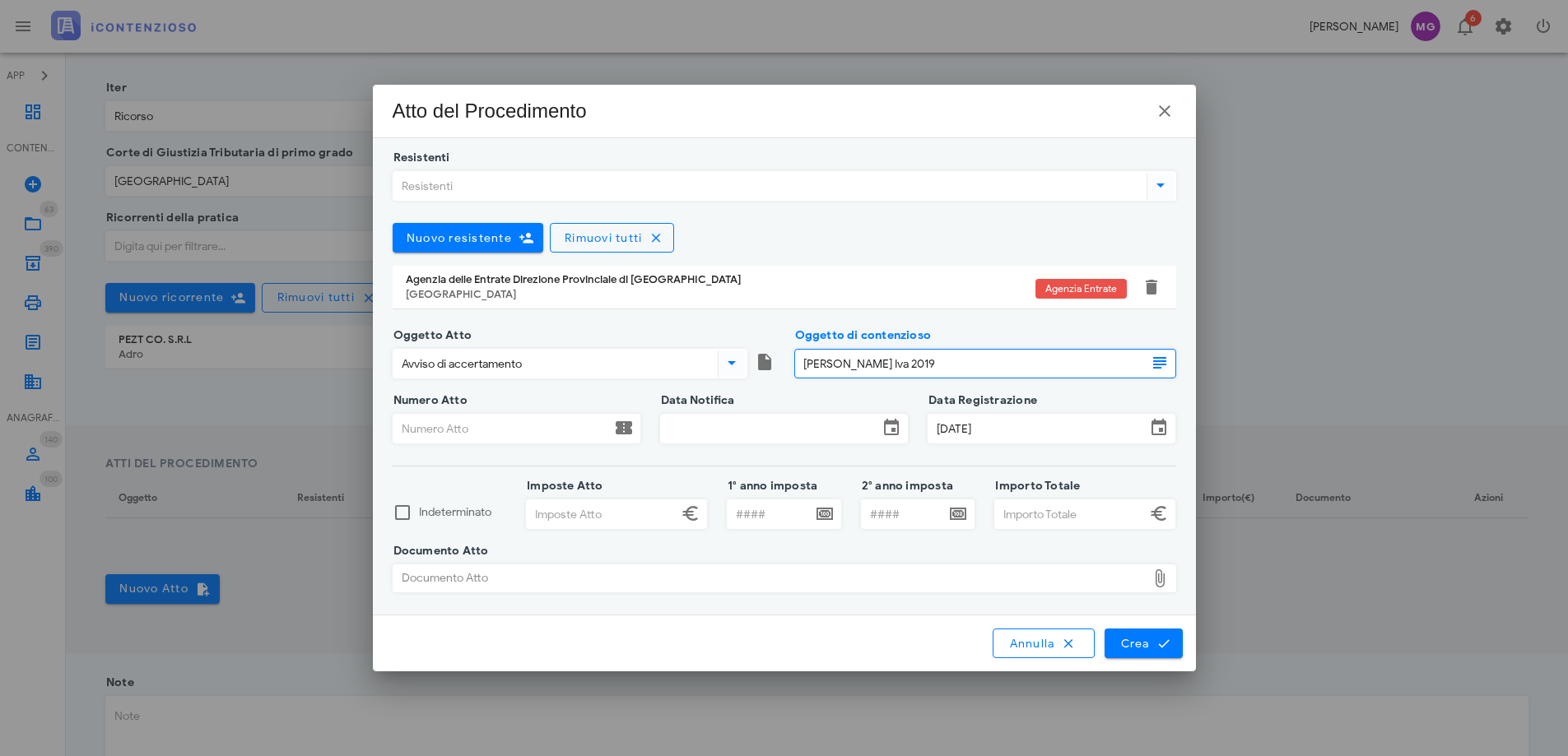
type input "Ires Irap Iva 2019"
click at [1038, 418] on input "29/09/2025" at bounding box center [1037, 429] width 217 height 28
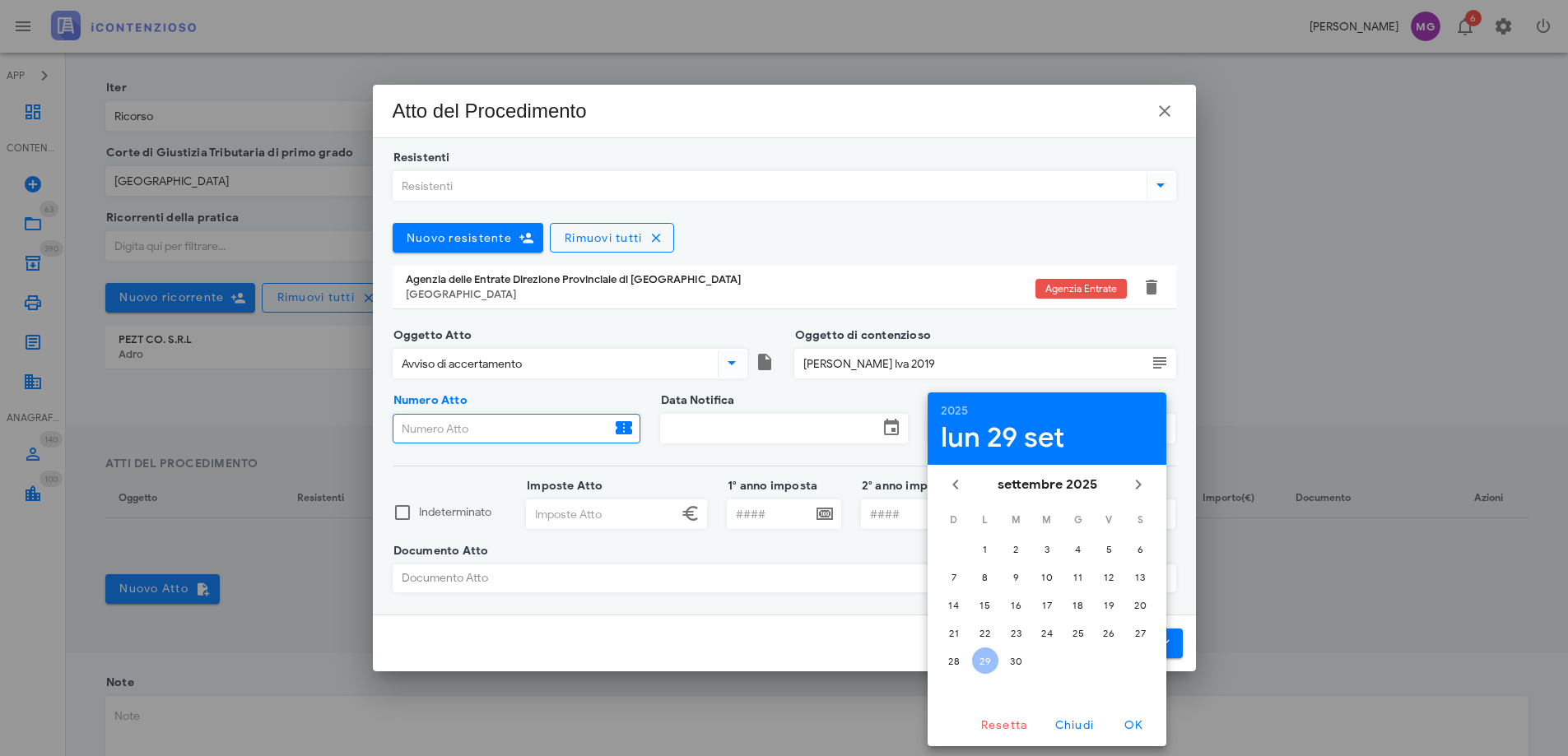
paste input "T9H03A301531/2025"
type input "T9H03A301531/2025"
click at [717, 427] on input "Data Notifica" at bounding box center [769, 429] width 217 height 28
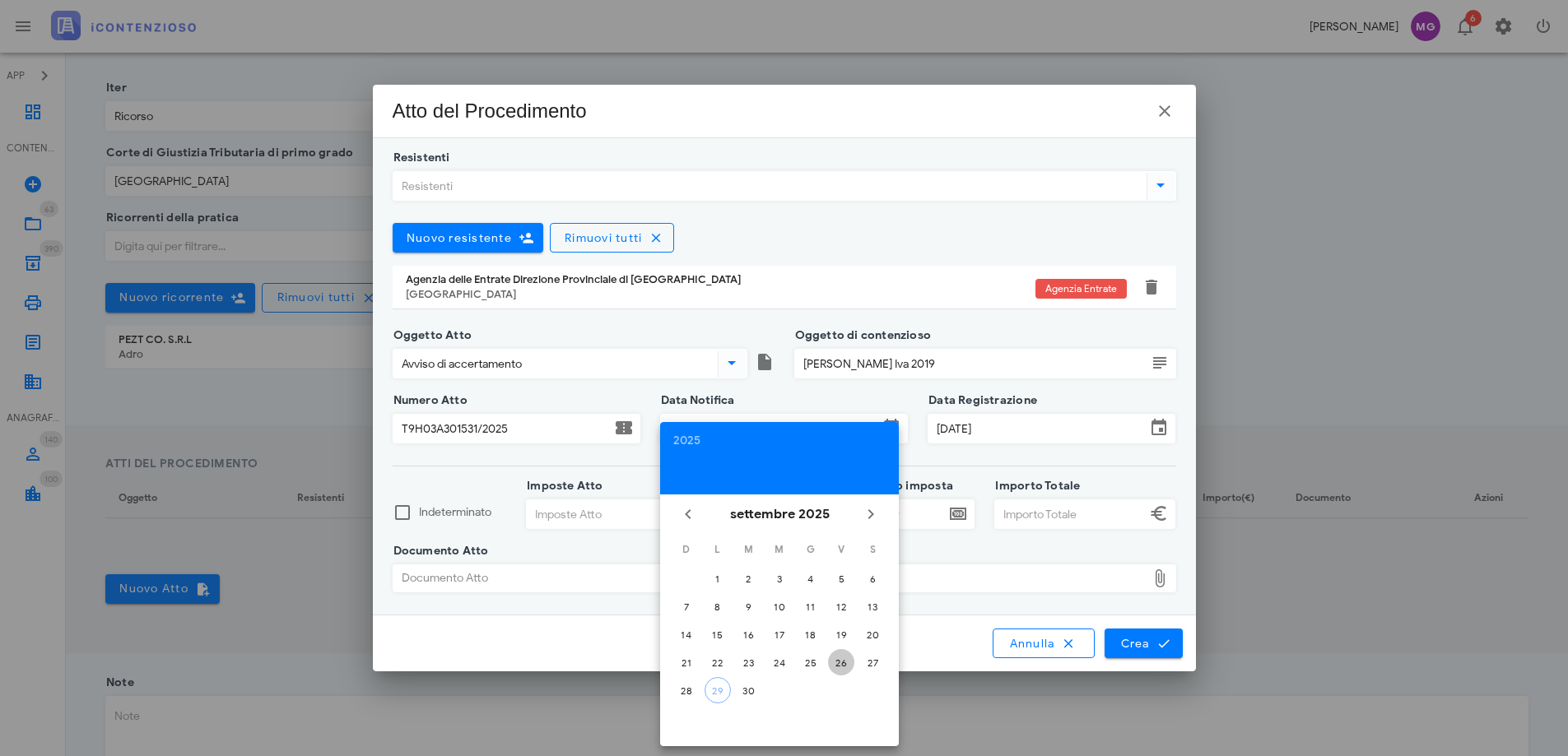
click at [841, 661] on div "26" at bounding box center [841, 663] width 27 height 13
type input "26/09/2025"
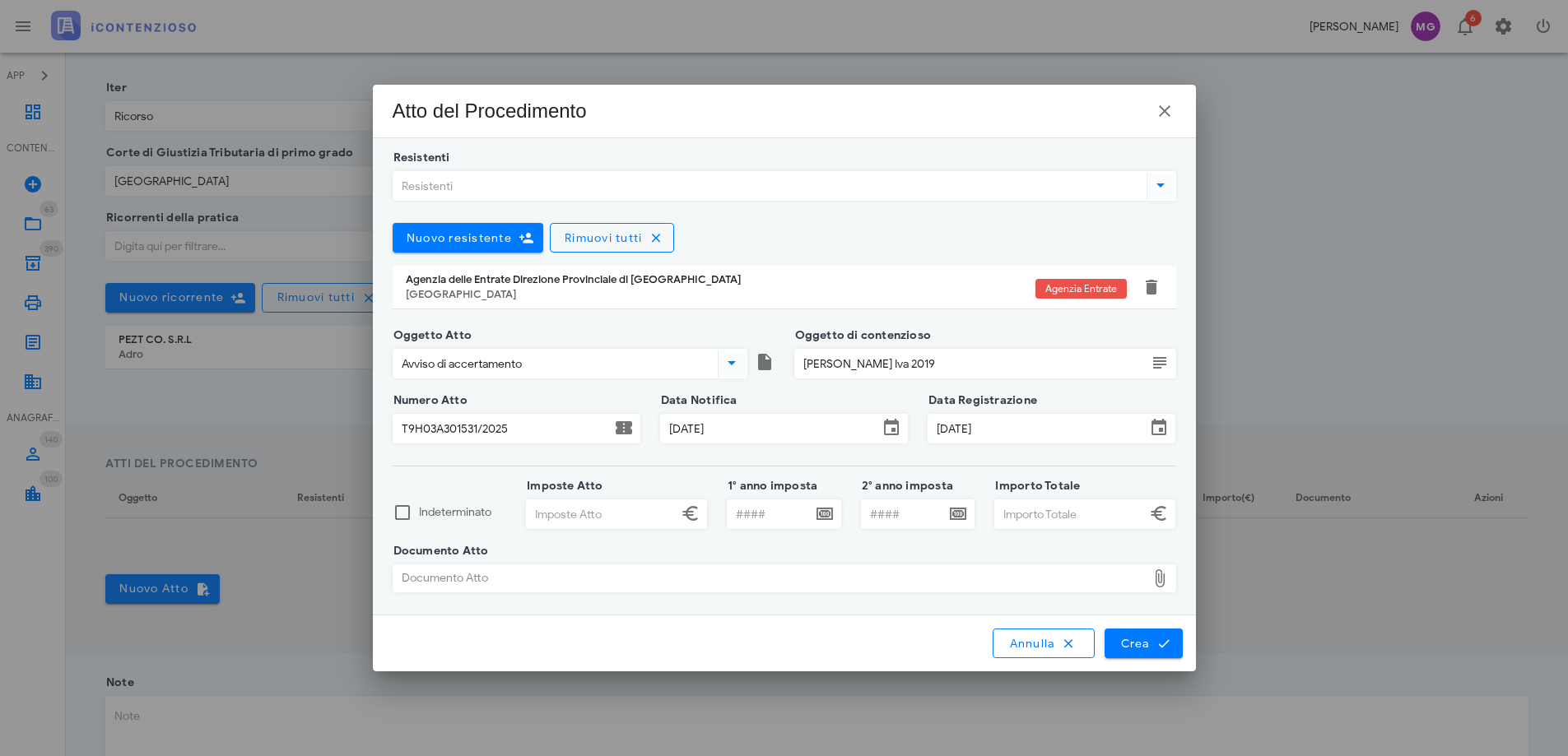
click at [573, 508] on input "Imposte Atto" at bounding box center [602, 514] width 151 height 28
type input "116.246,00"
type input "2019"
type input "213.386,64"
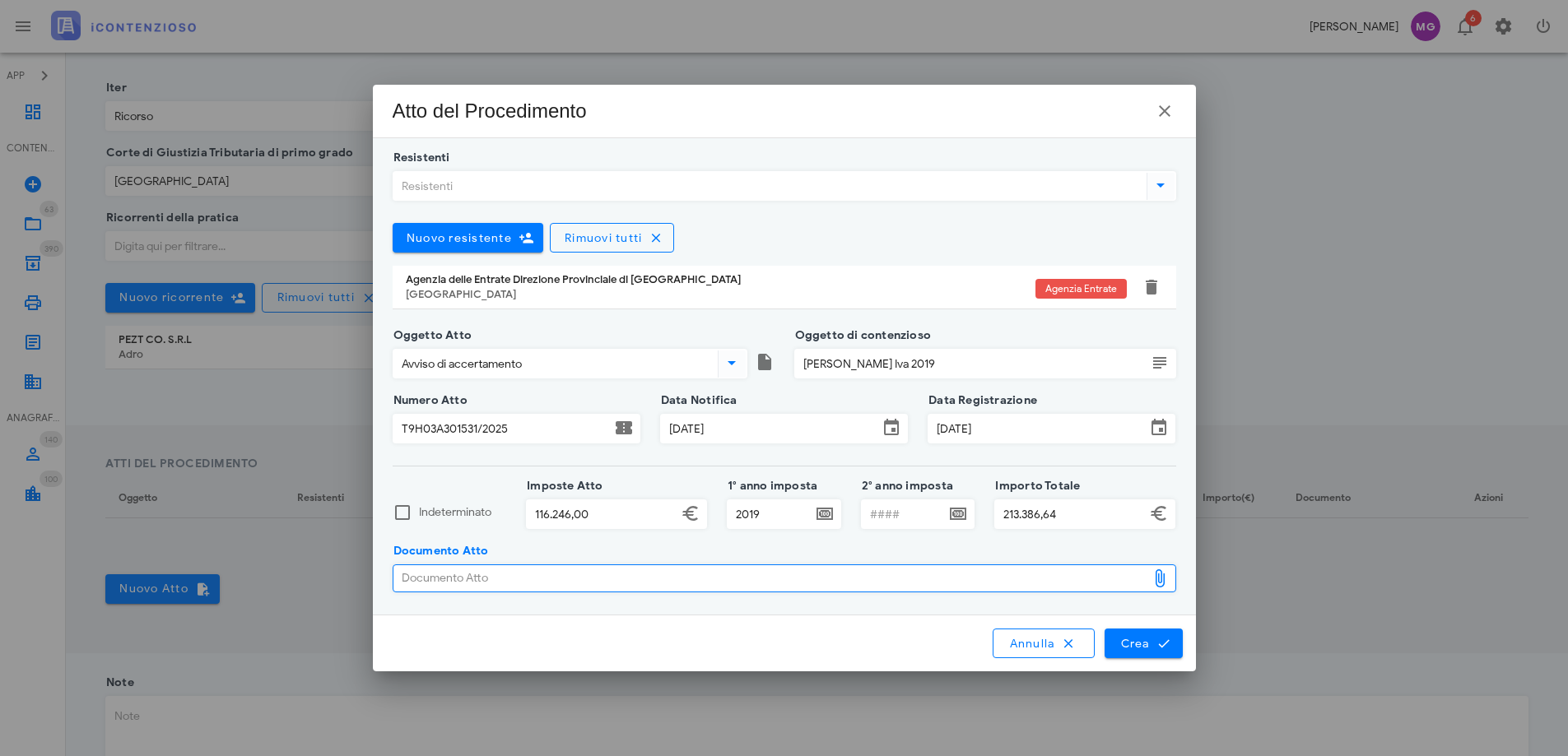
click at [541, 572] on div "Documento Atto" at bounding box center [770, 578] width 754 height 27
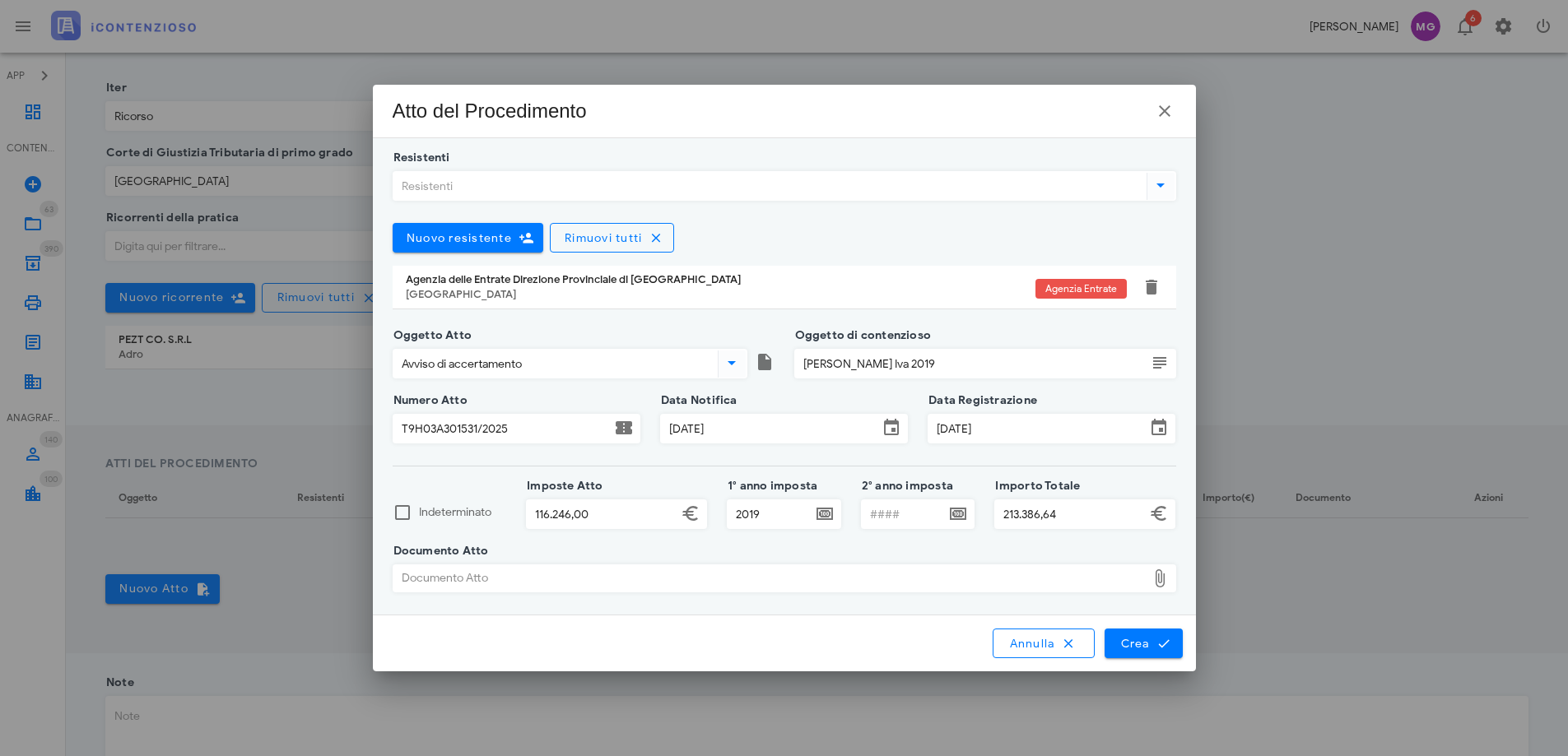
type input "C:\fakepath\AURES_T9H03A3015312025.pdf"
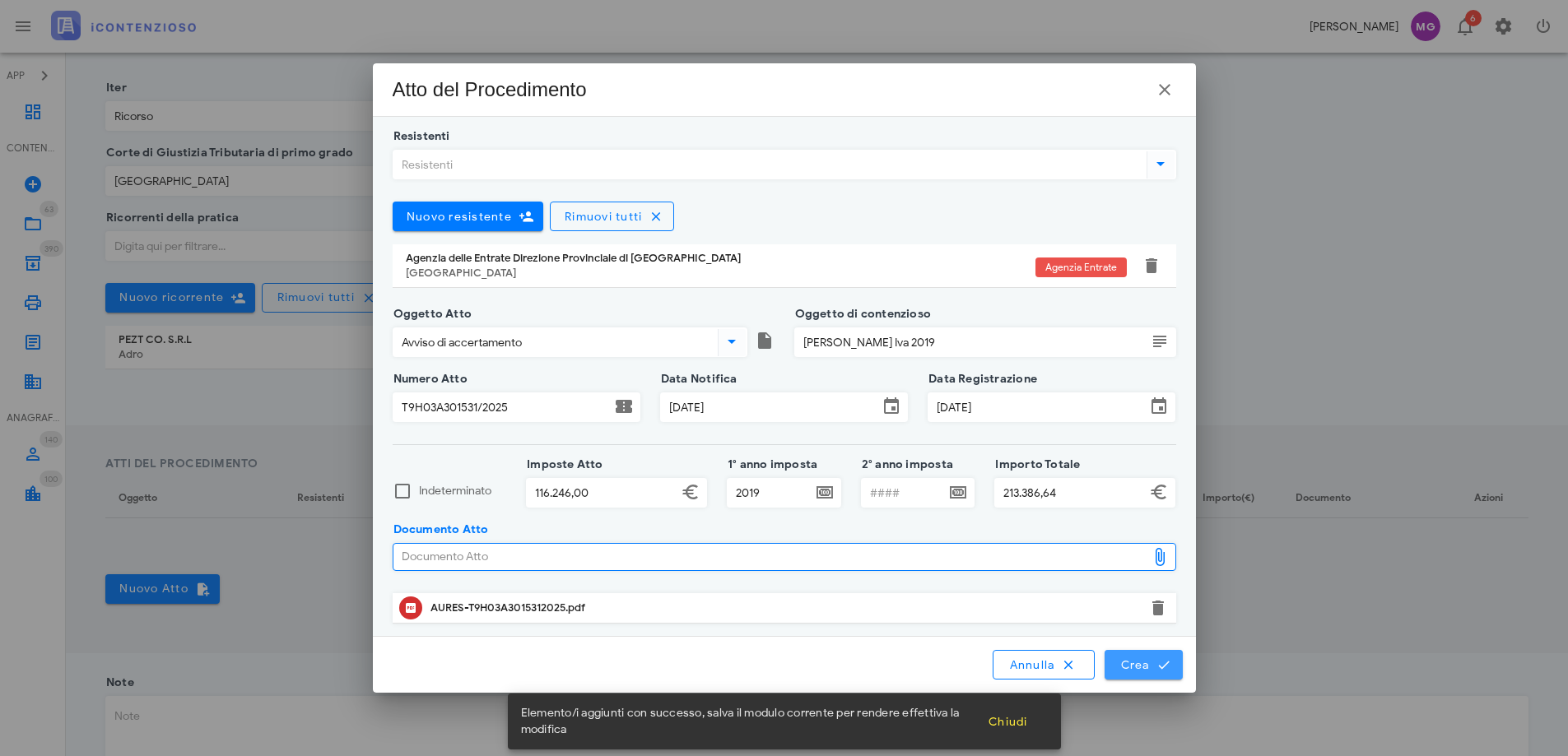
click at [1140, 669] on span "Crea" at bounding box center [1143, 665] width 48 height 15
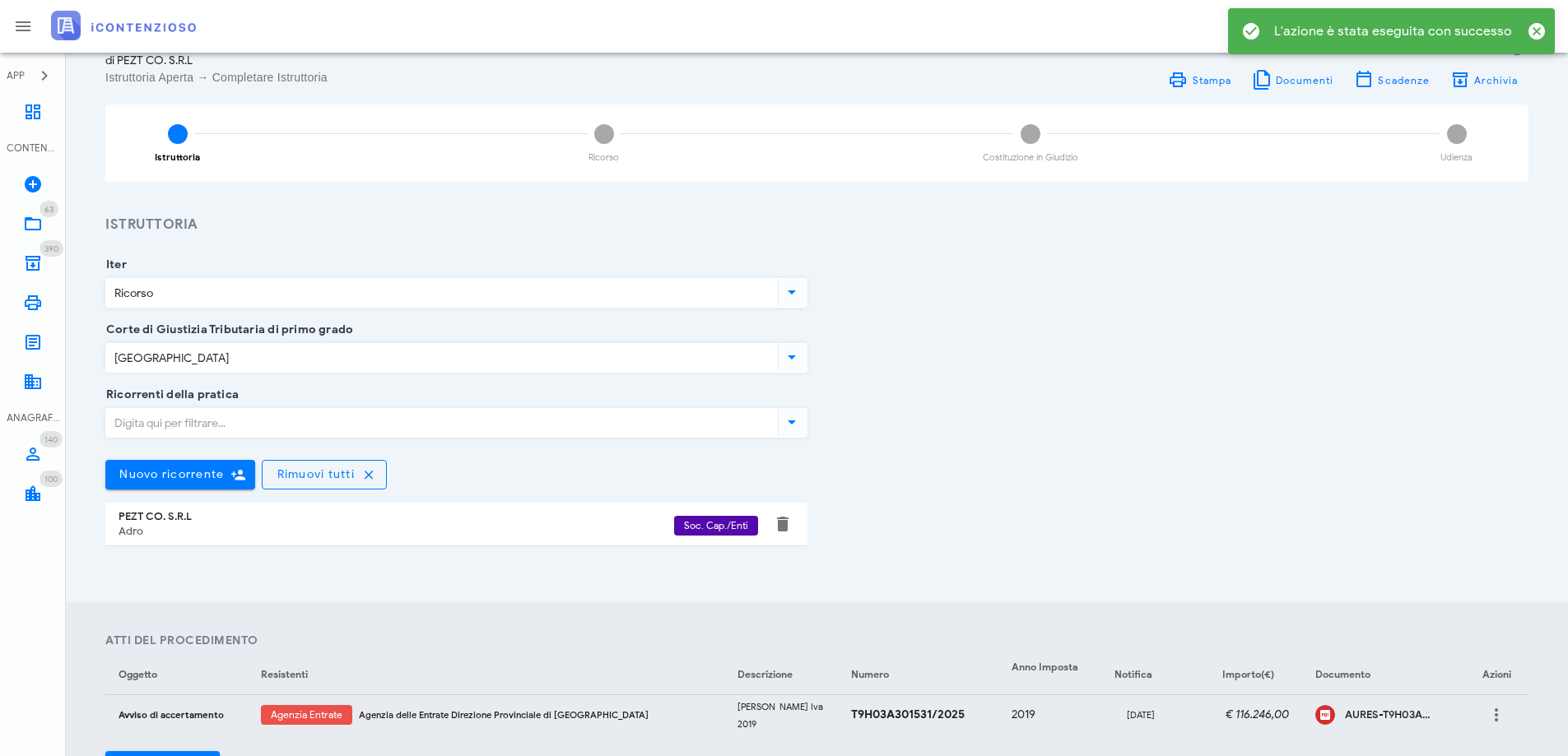
scroll to position [0, 0]
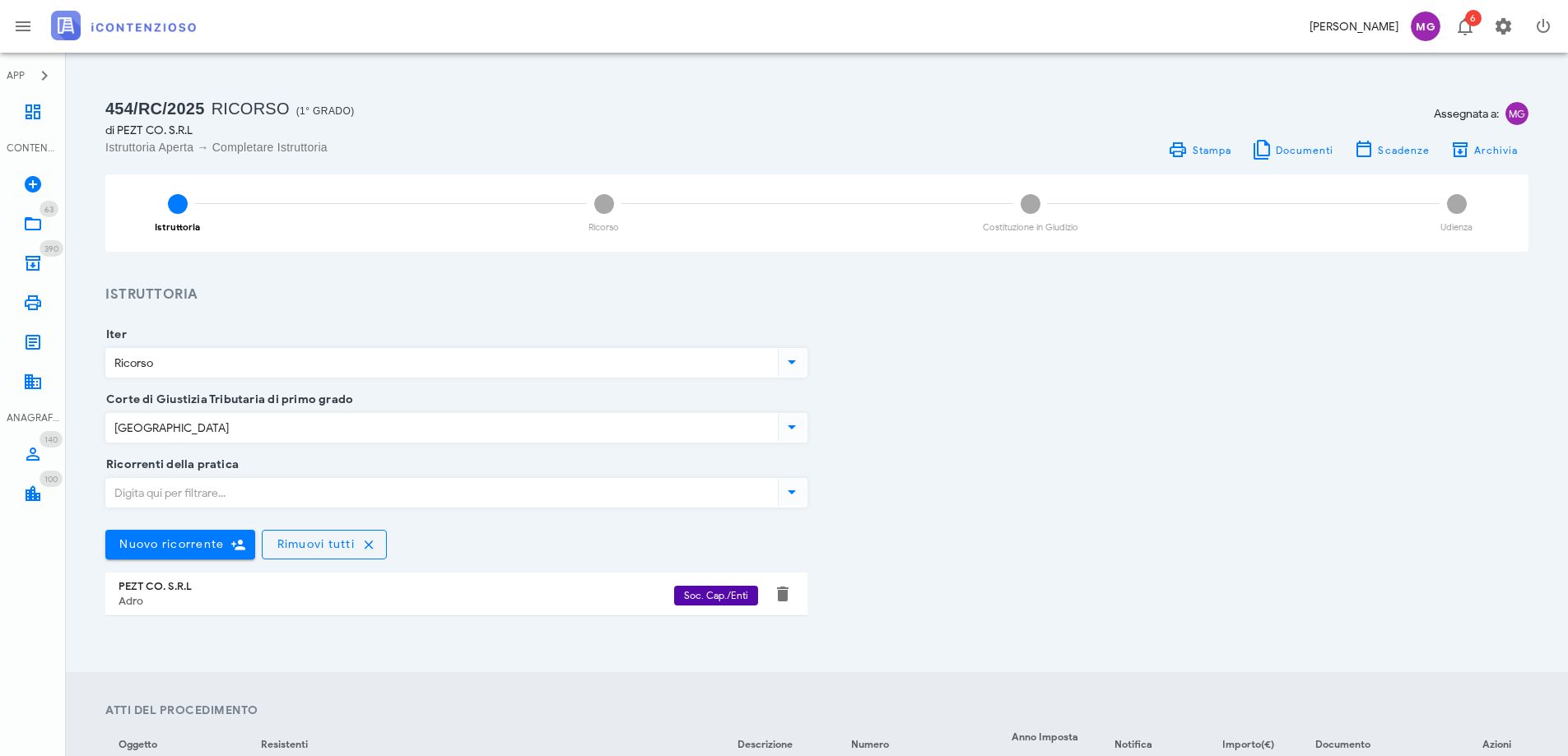
click at [1512, 117] on span "MG" at bounding box center [1517, 113] width 23 height 23
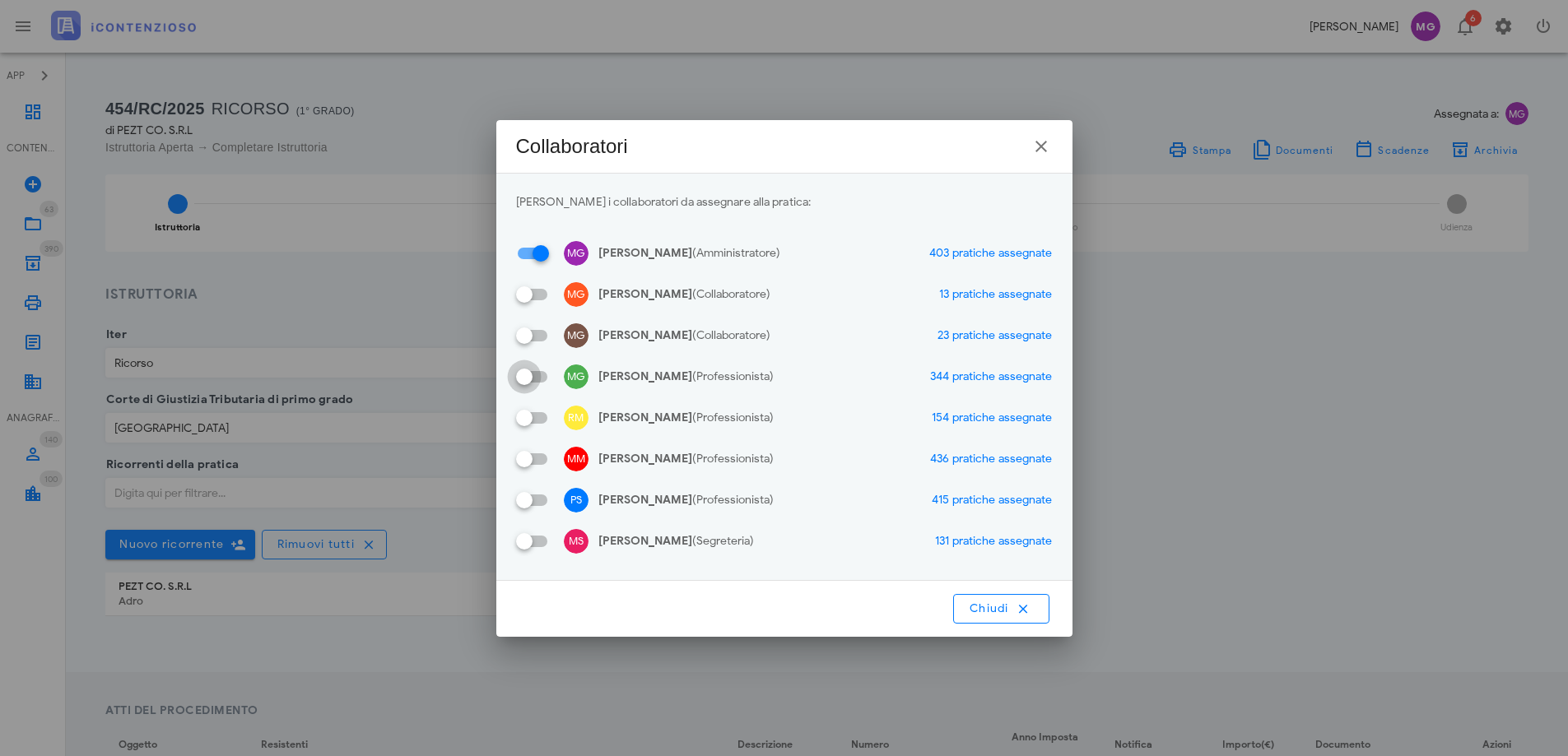
click at [538, 378] on div at bounding box center [524, 377] width 28 height 28
checkbox input "true"
click at [536, 456] on div at bounding box center [524, 459] width 28 height 28
checkbox input "true"
click at [538, 500] on div at bounding box center [524, 500] width 28 height 28
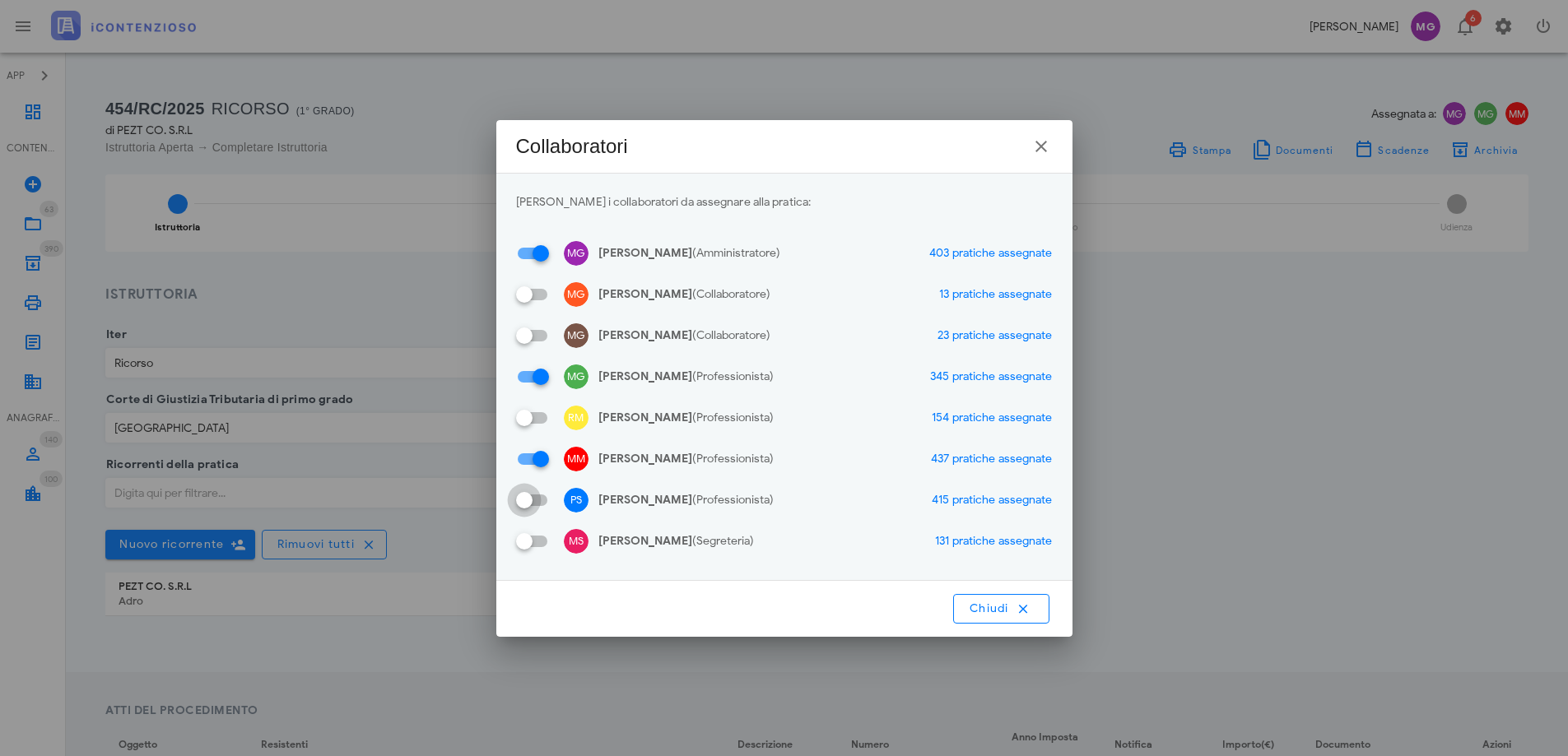
checkbox input "true"
click at [1030, 609] on icon "button" at bounding box center [1023, 609] width 15 height 15
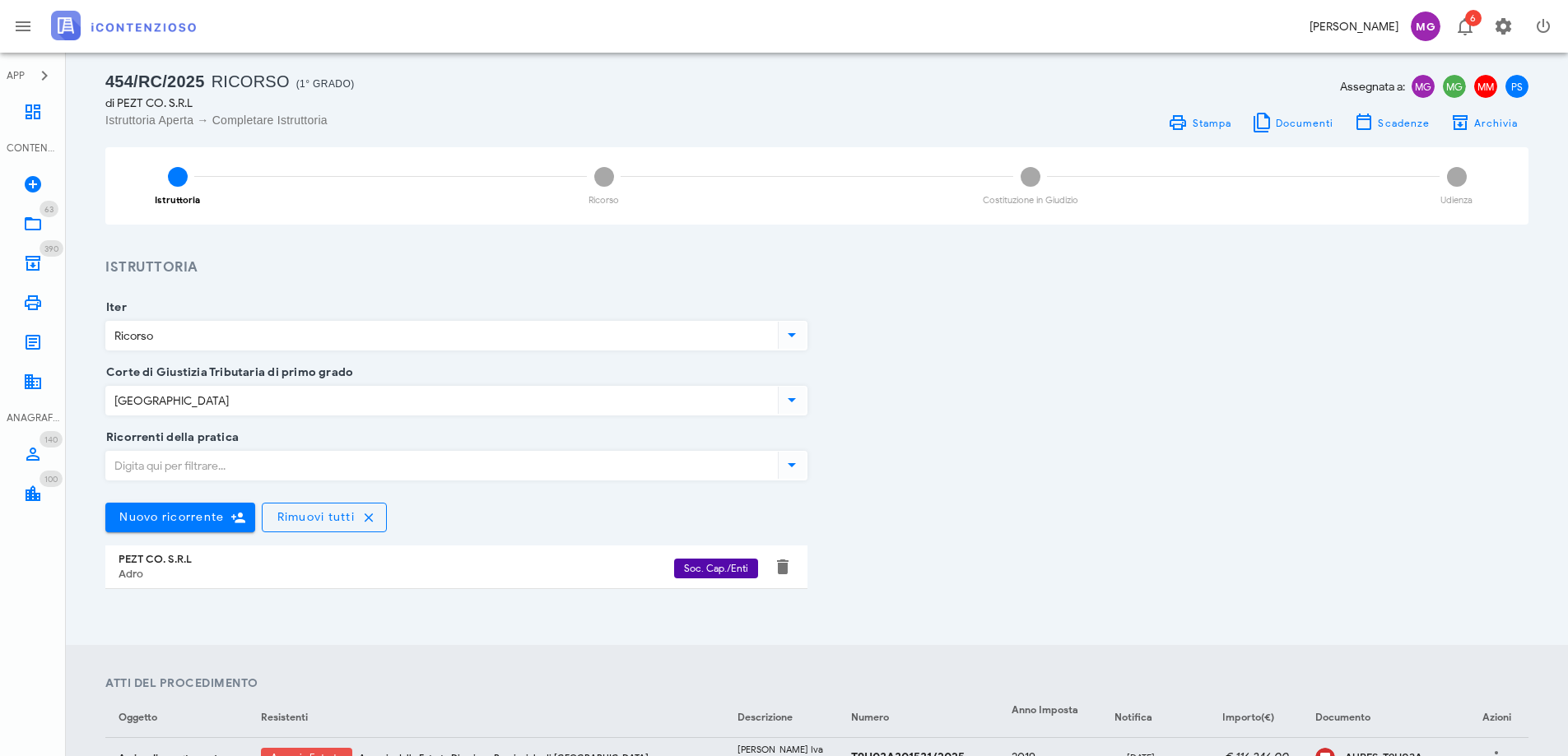
scroll to position [482, 0]
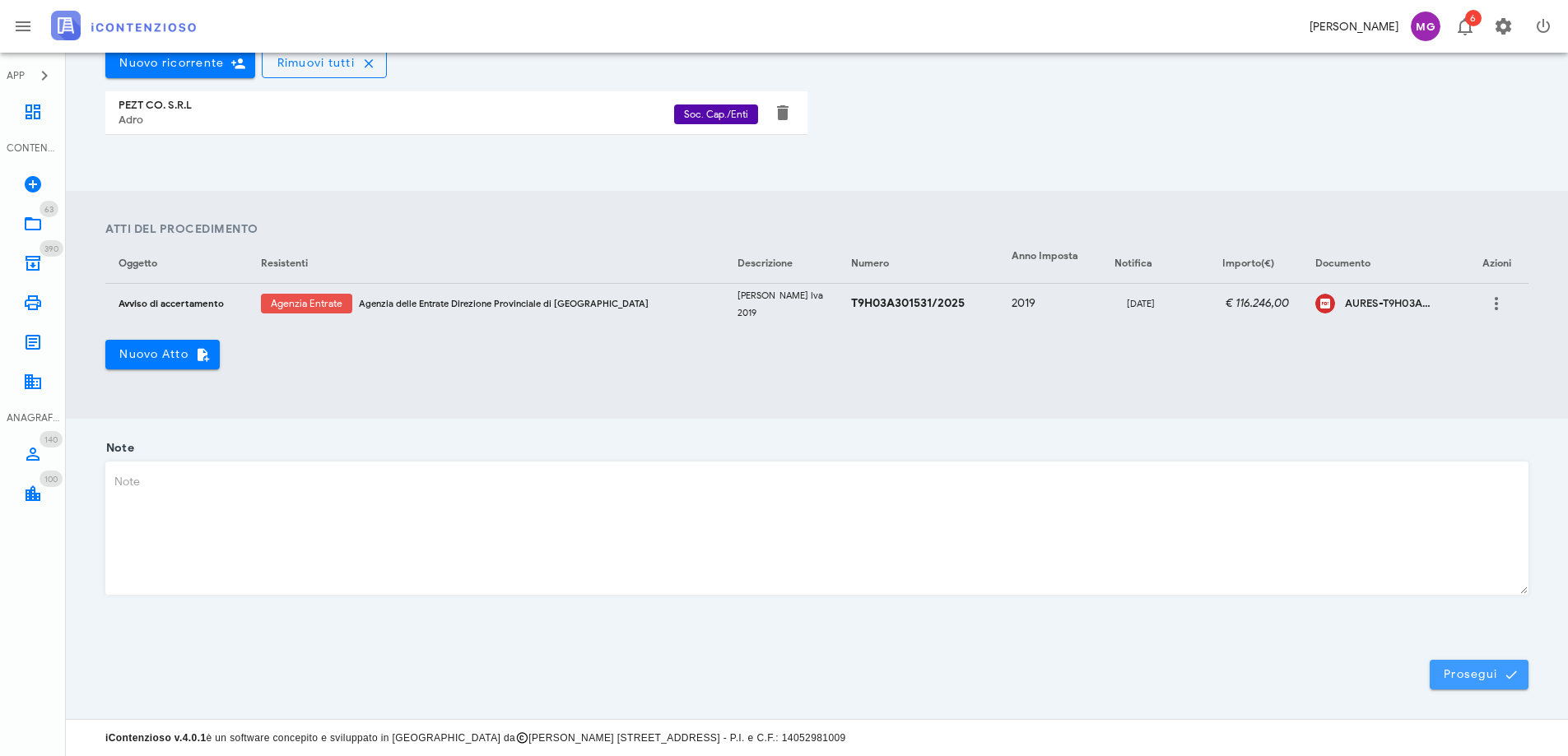
click at [1440, 681] on button "Prosegui" at bounding box center [1479, 674] width 98 height 29
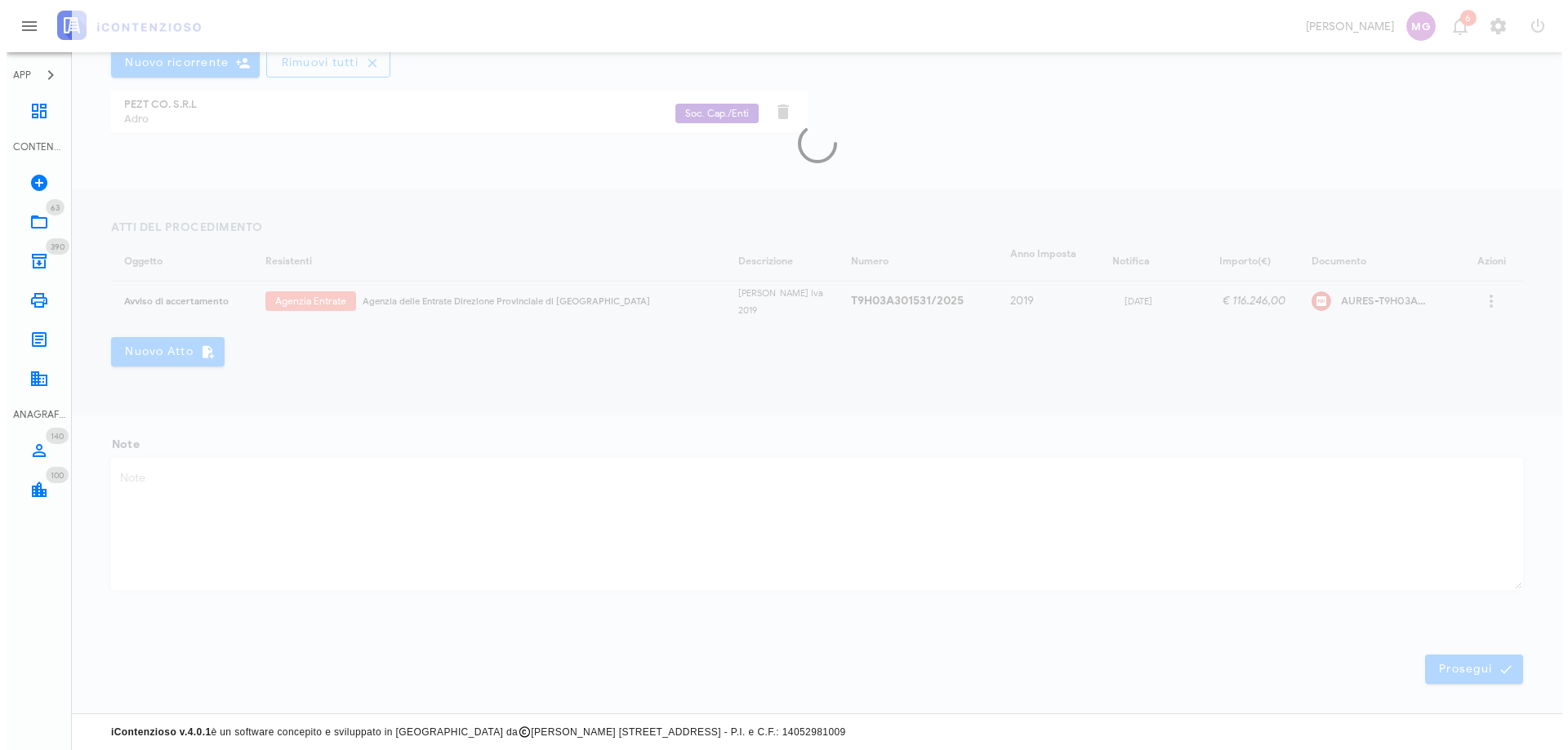
scroll to position [0, 0]
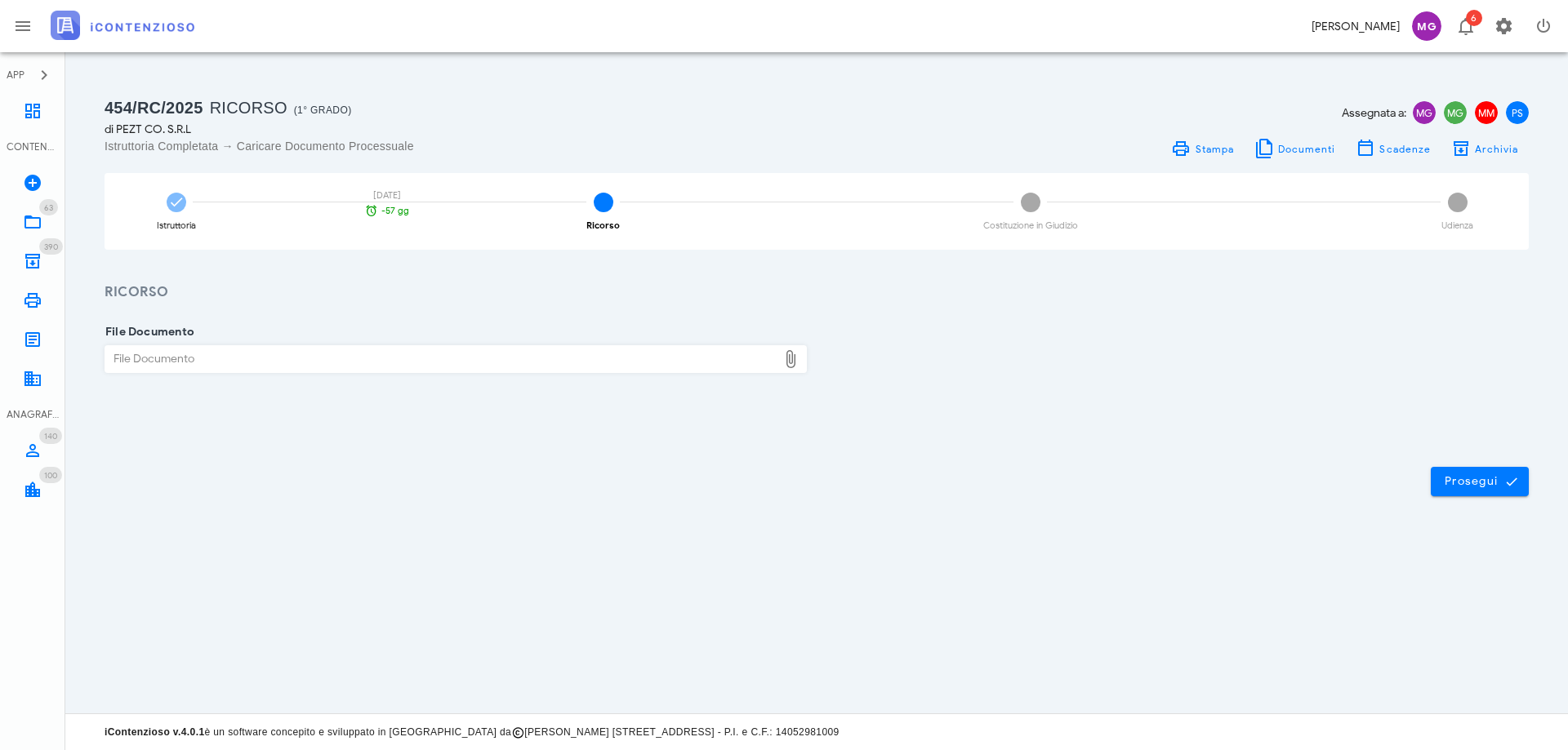
click at [1385, 112] on span "Assegnata a:" at bounding box center [1374, 113] width 64 height 18
click at [1417, 114] on span "MG" at bounding box center [1424, 112] width 22 height 22
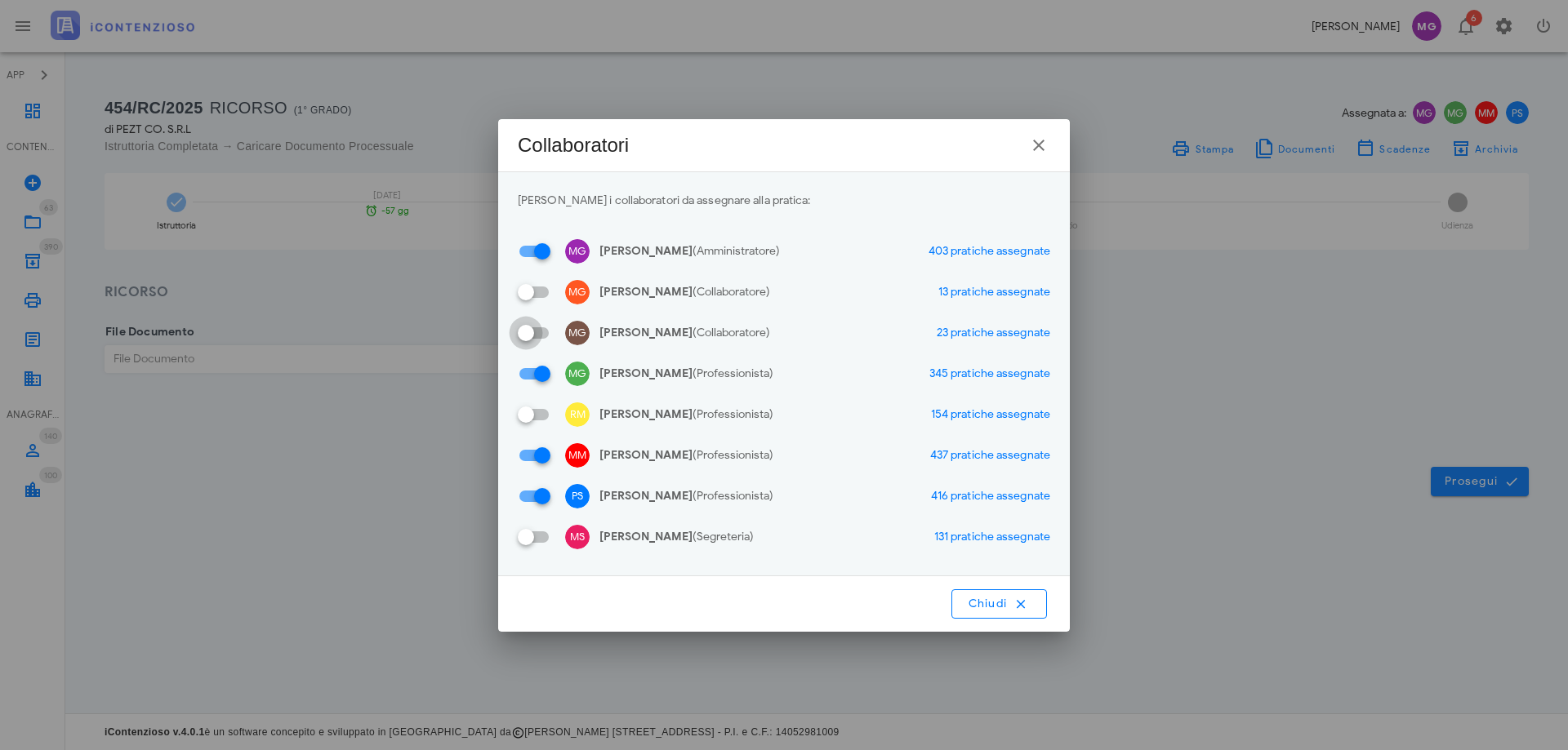
click at [539, 336] on div at bounding box center [526, 333] width 27 height 27
checkbox input "true"
click at [991, 615] on button "Chiudi" at bounding box center [999, 604] width 96 height 29
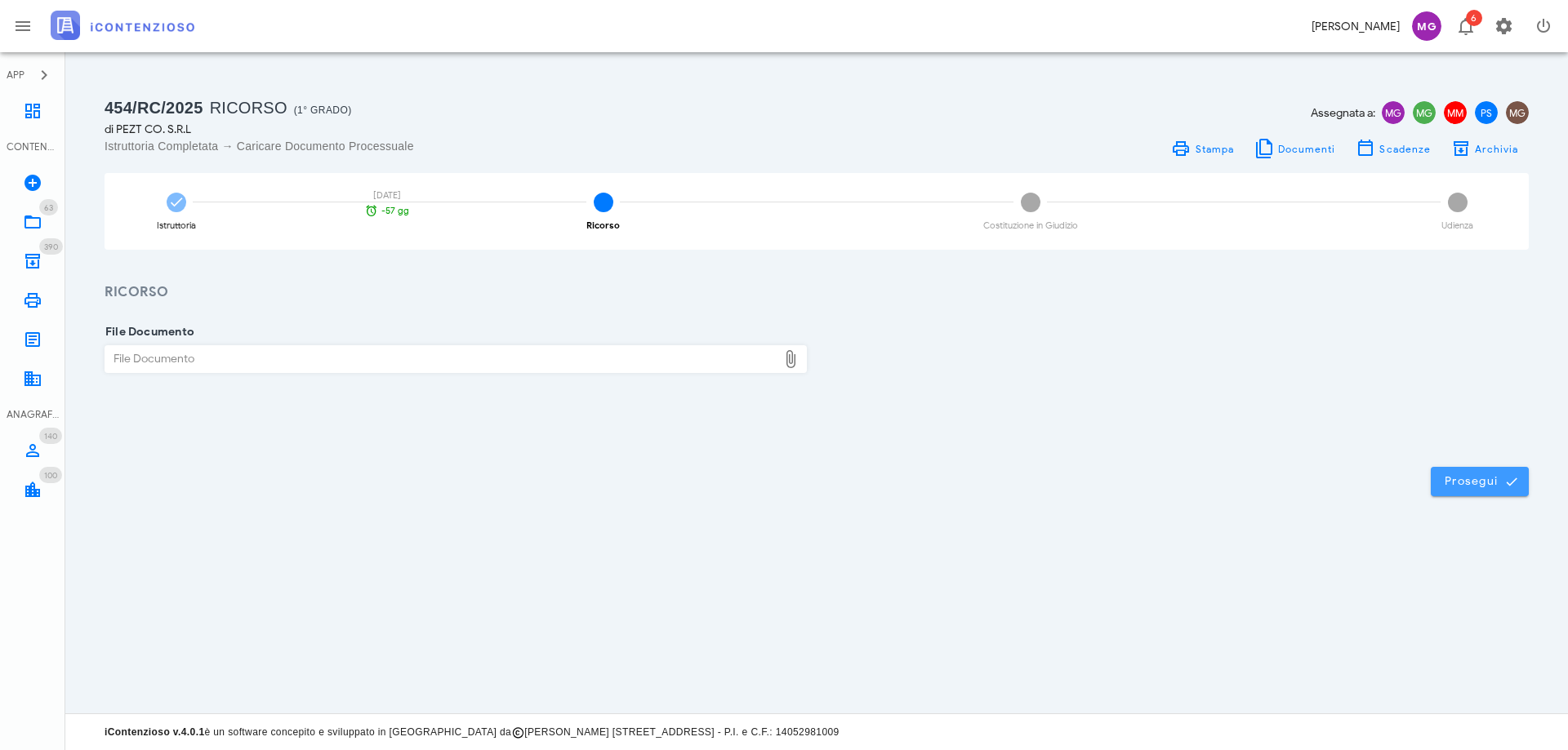
click at [1479, 487] on span "Prosegui" at bounding box center [1480, 481] width 72 height 15
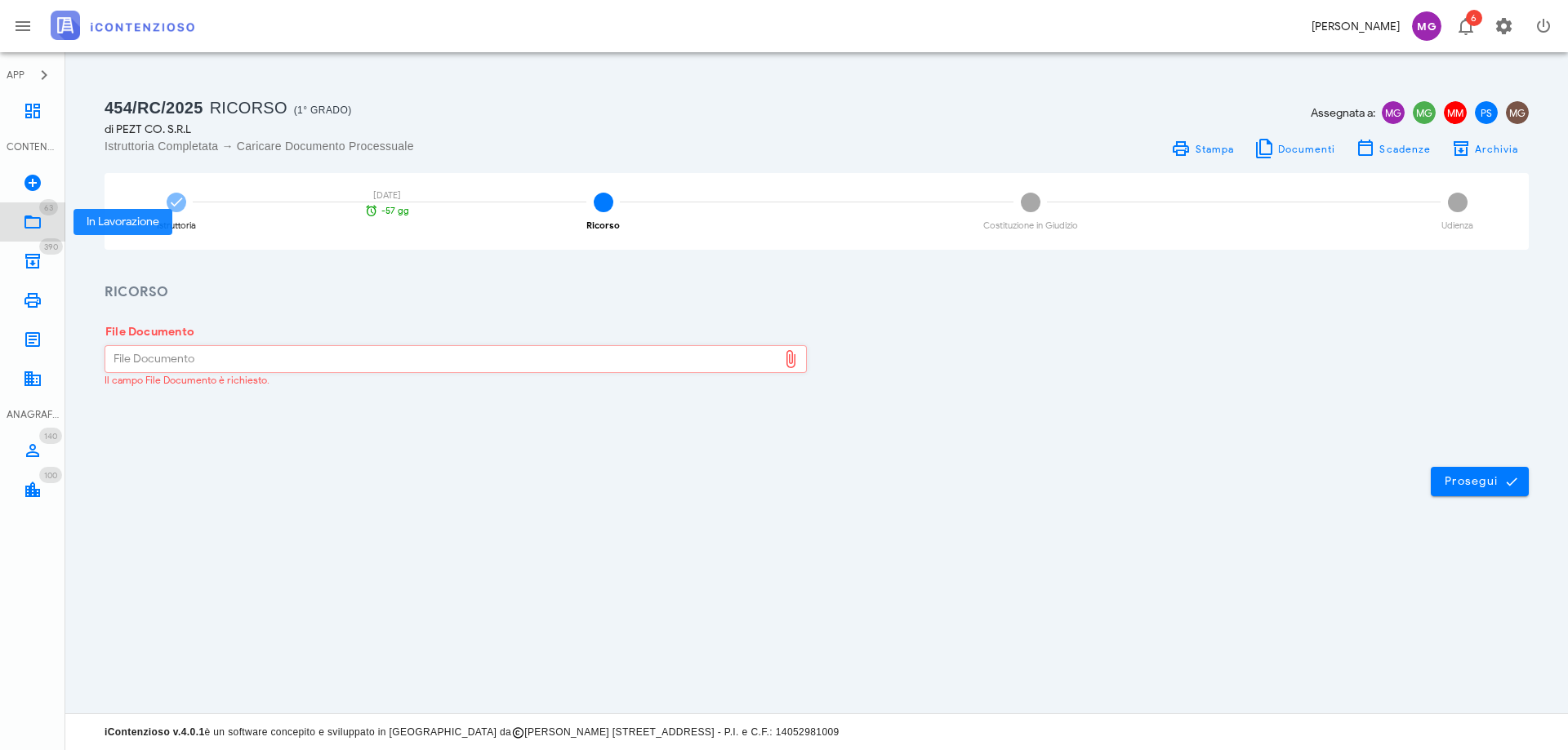
click at [53, 211] on span "63" at bounding box center [48, 207] width 19 height 17
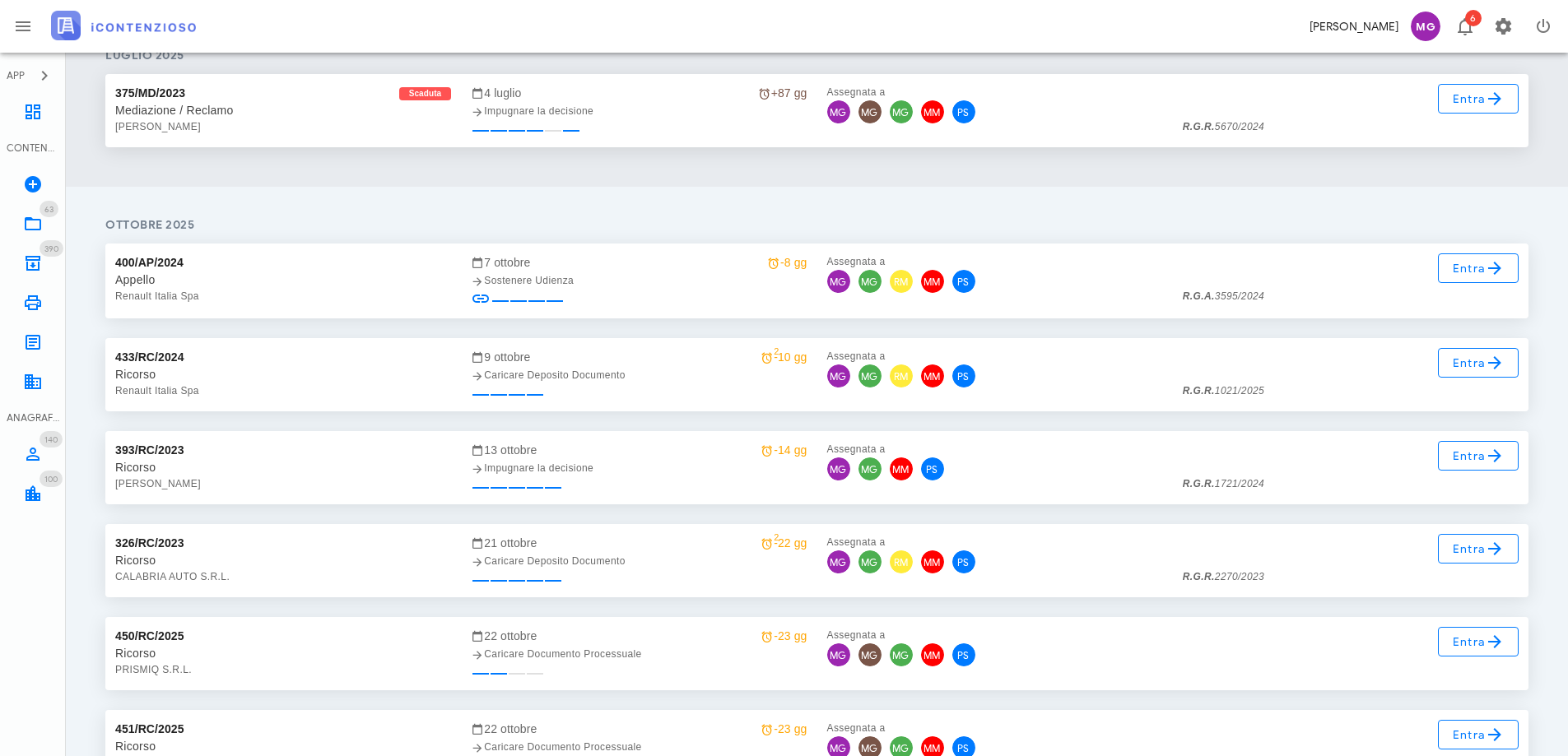
scroll to position [2386, 0]
